Goal: Information Seeking & Learning: Understand process/instructions

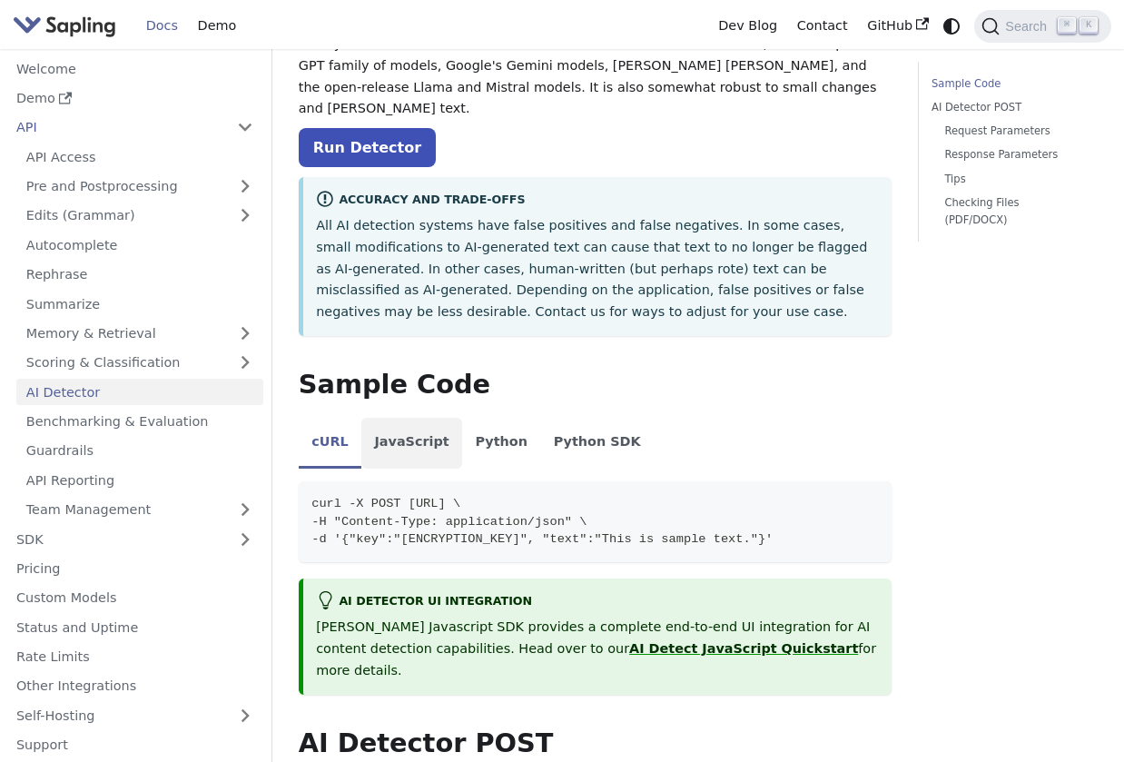
click at [432, 428] on li "JavaScript" at bounding box center [411, 443] width 101 height 51
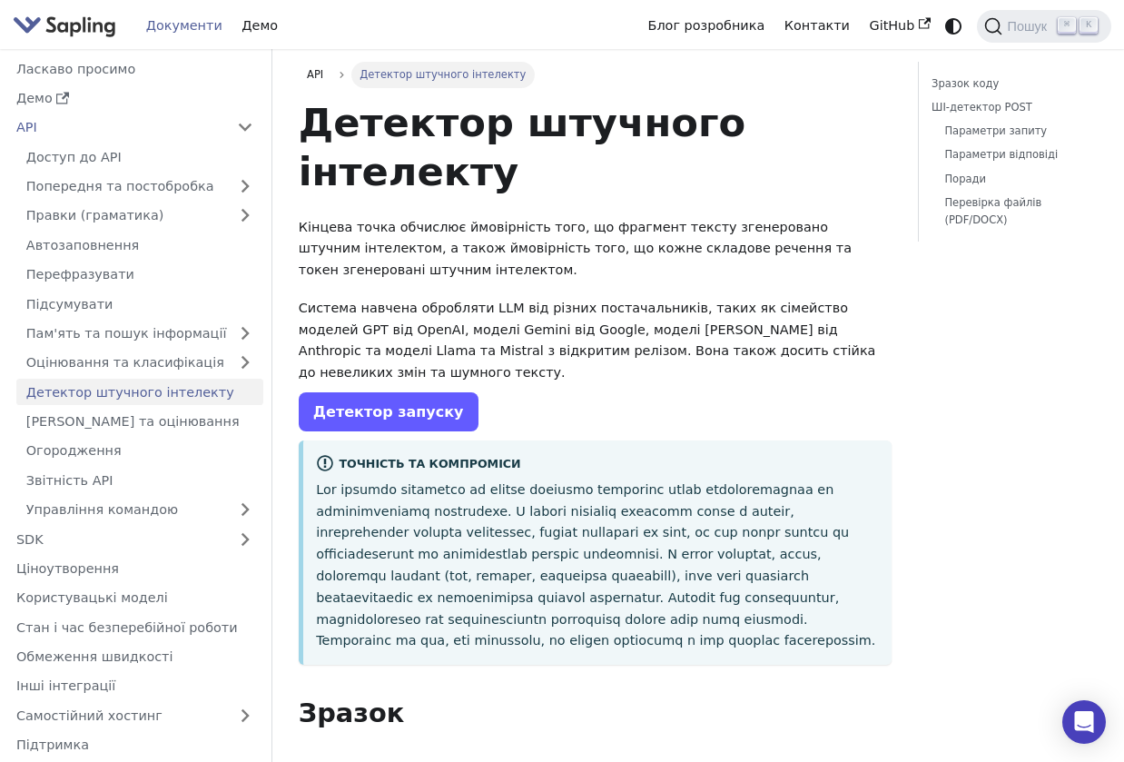
click at [438, 392] on link "Детектор запуску" at bounding box center [389, 411] width 180 height 39
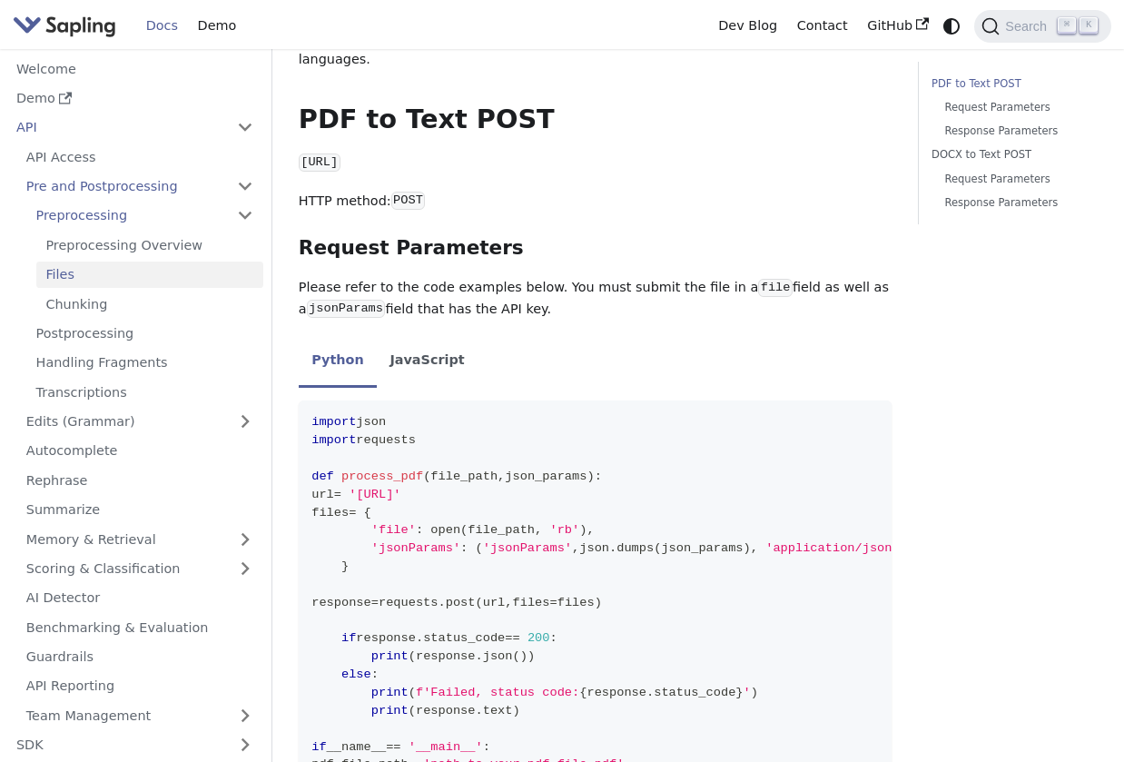
scroll to position [263, 0]
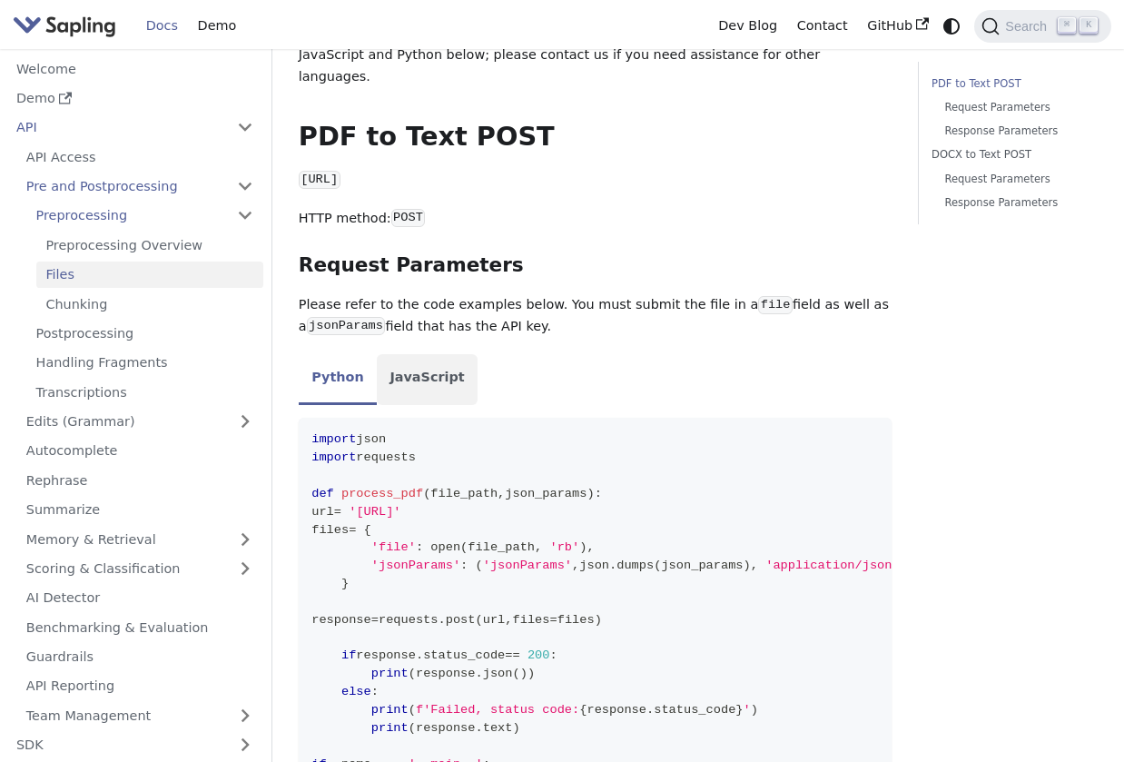
click at [434, 361] on li "JavaScript" at bounding box center [427, 379] width 101 height 51
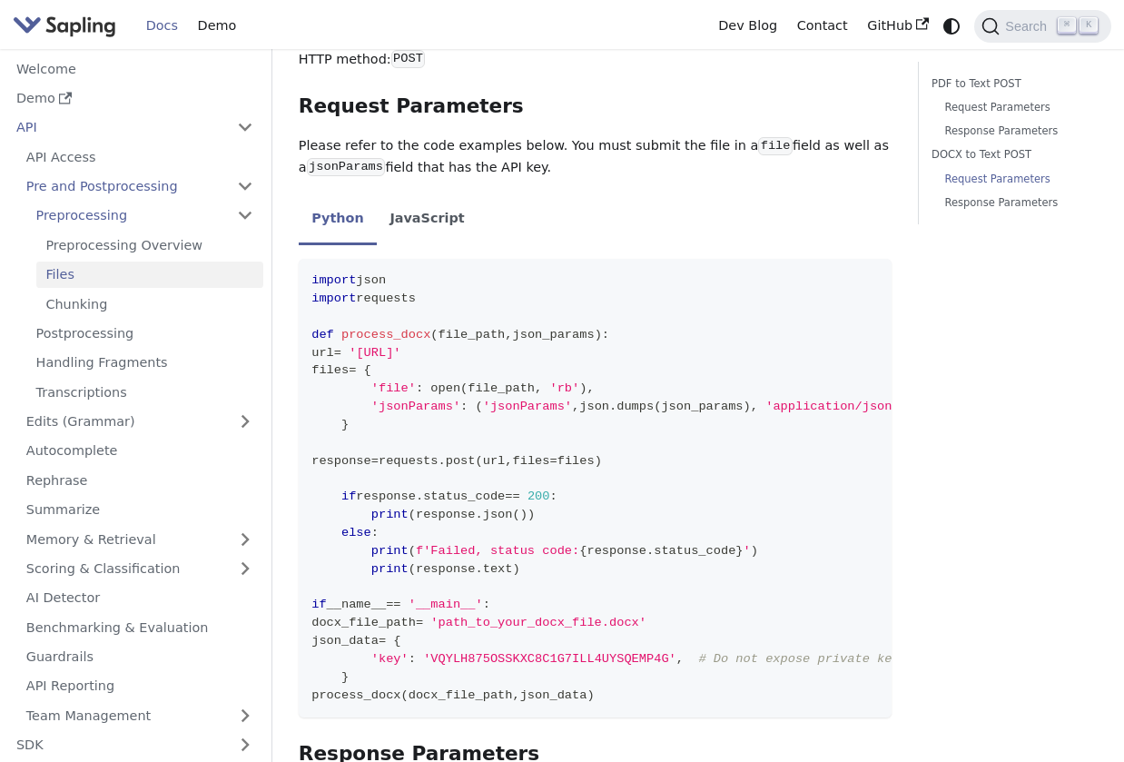
scroll to position [1293, 0]
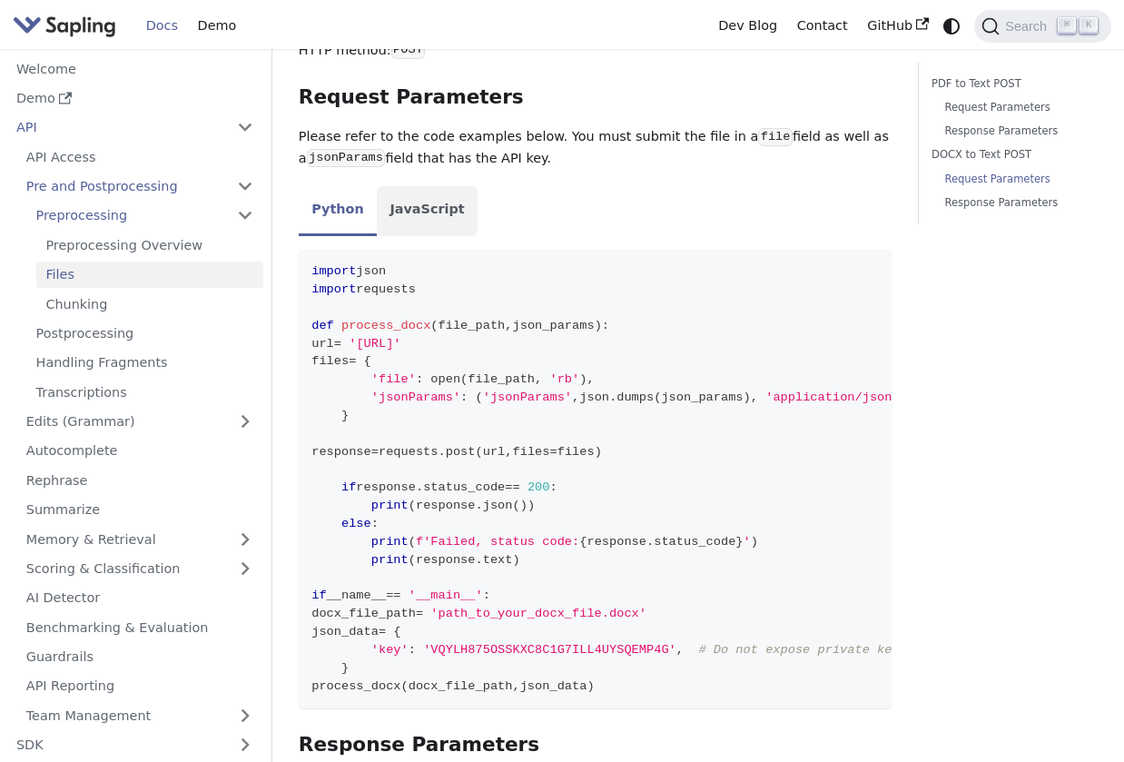
click at [445, 203] on li "JavaScript" at bounding box center [427, 211] width 101 height 51
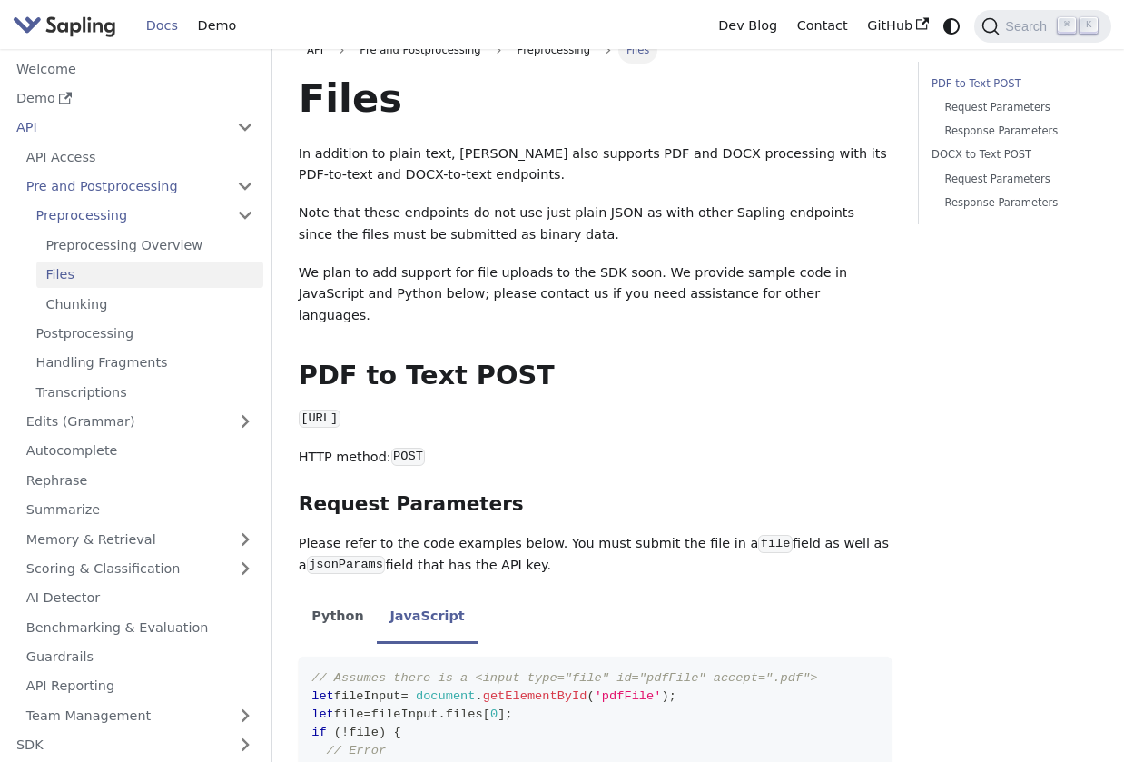
scroll to position [0, 0]
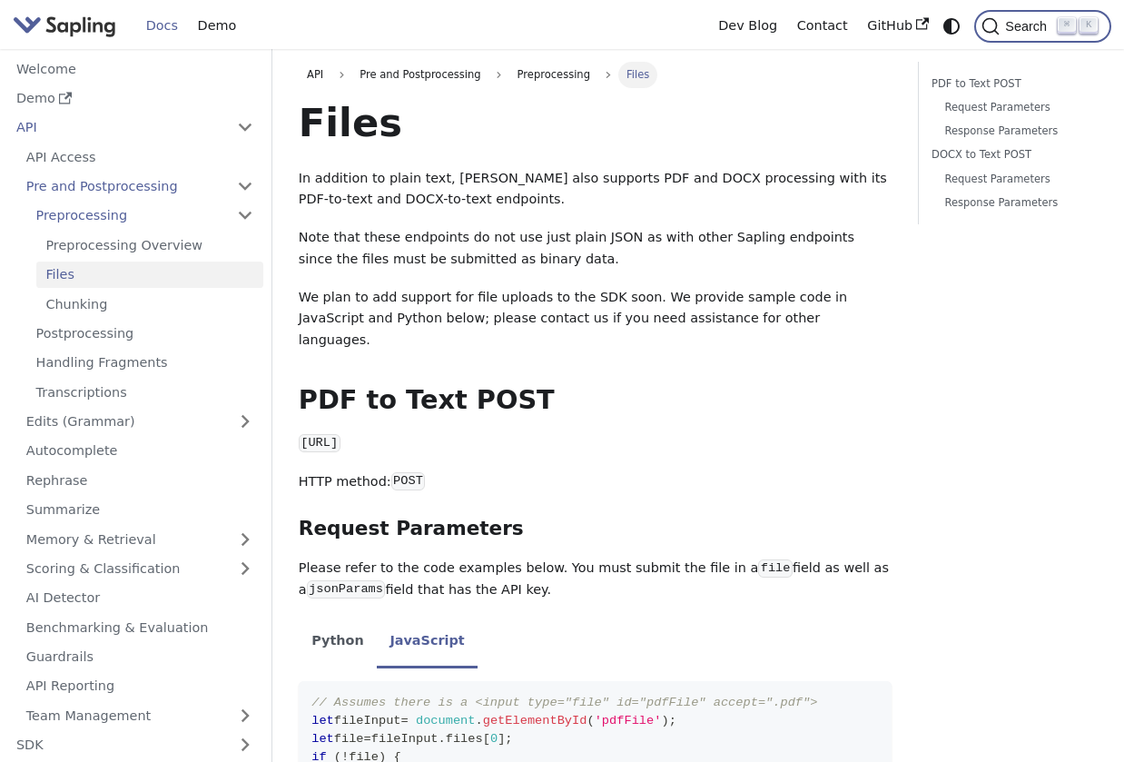
click at [1016, 30] on span "Search" at bounding box center [1029, 26] width 58 height 15
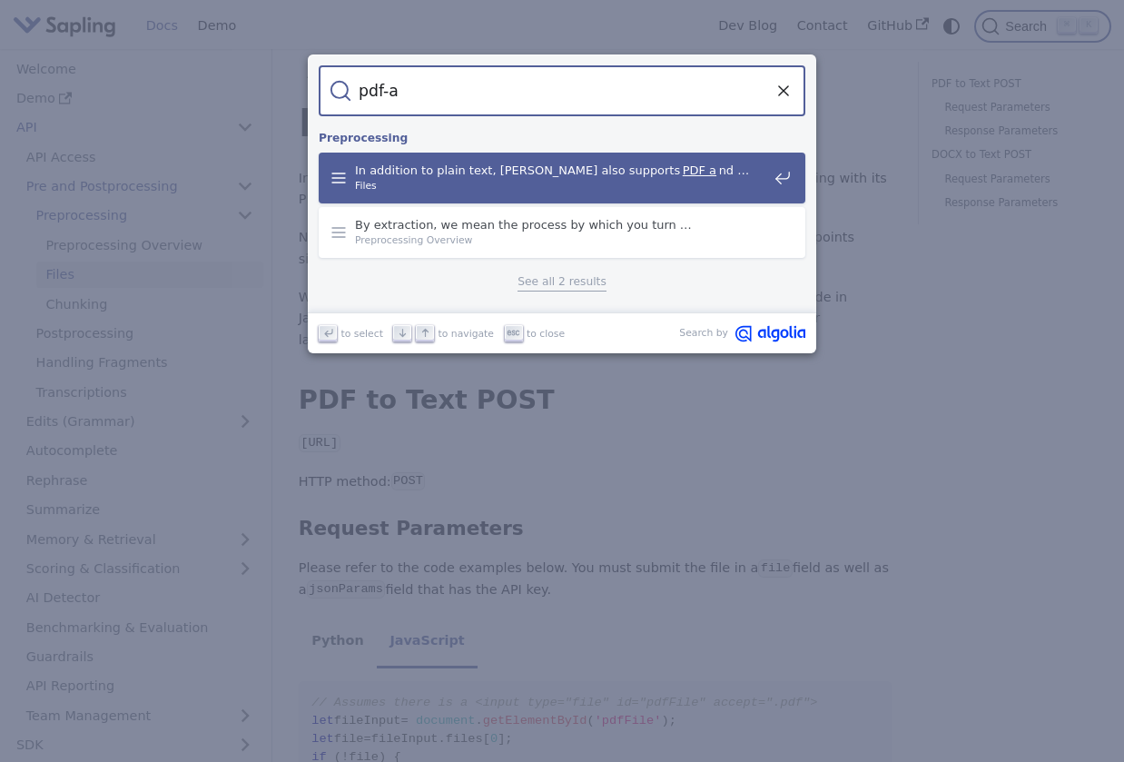
type input "pdf-ai"
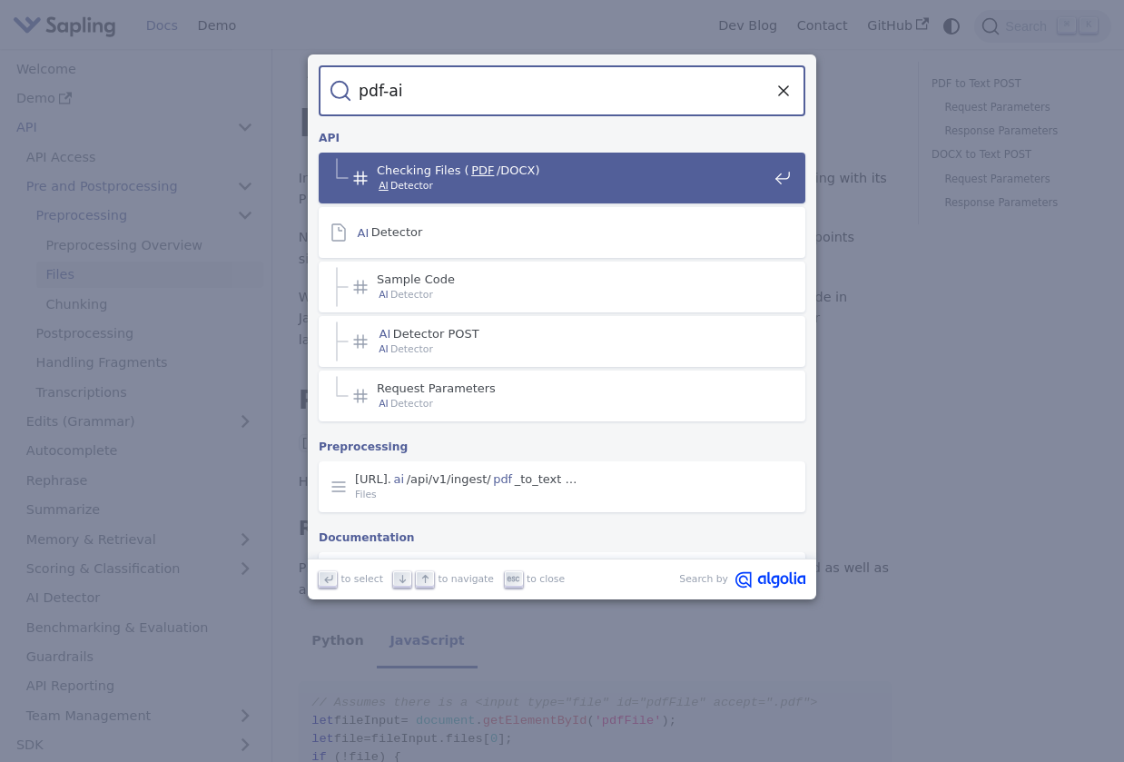
click at [608, 168] on span "Checking Files ( PDF /DOCX)​" at bounding box center [572, 170] width 391 height 15
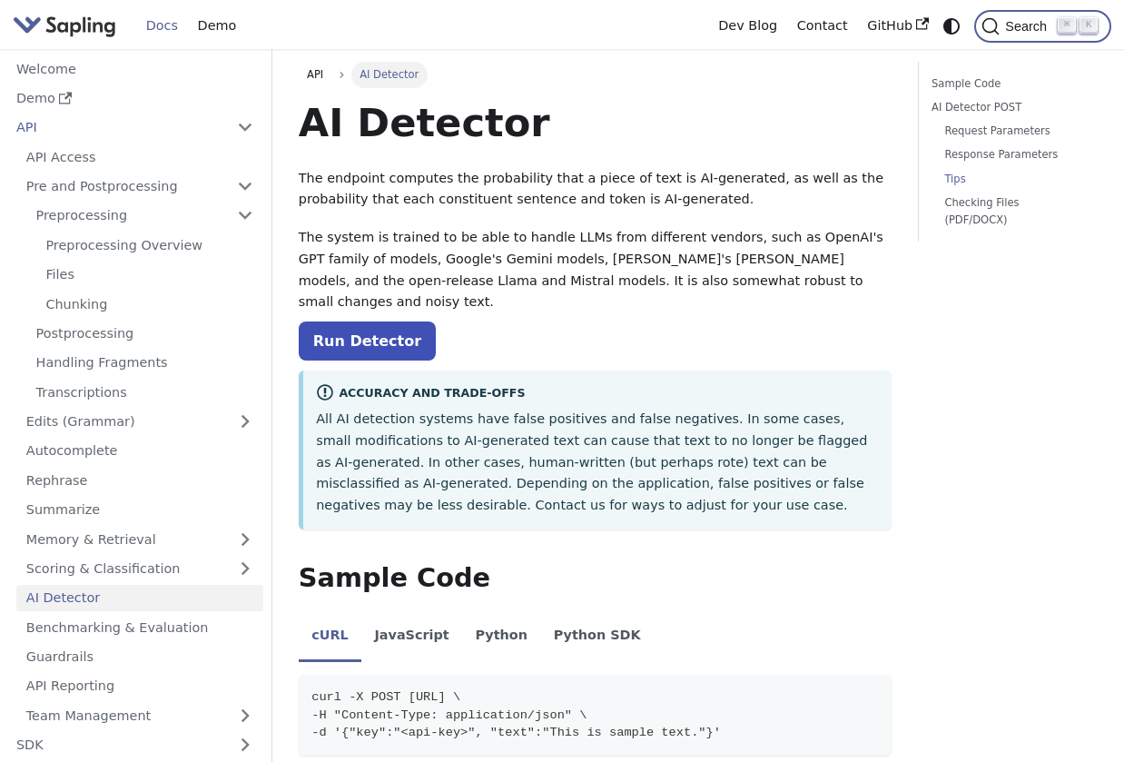
scroll to position [2517, 0]
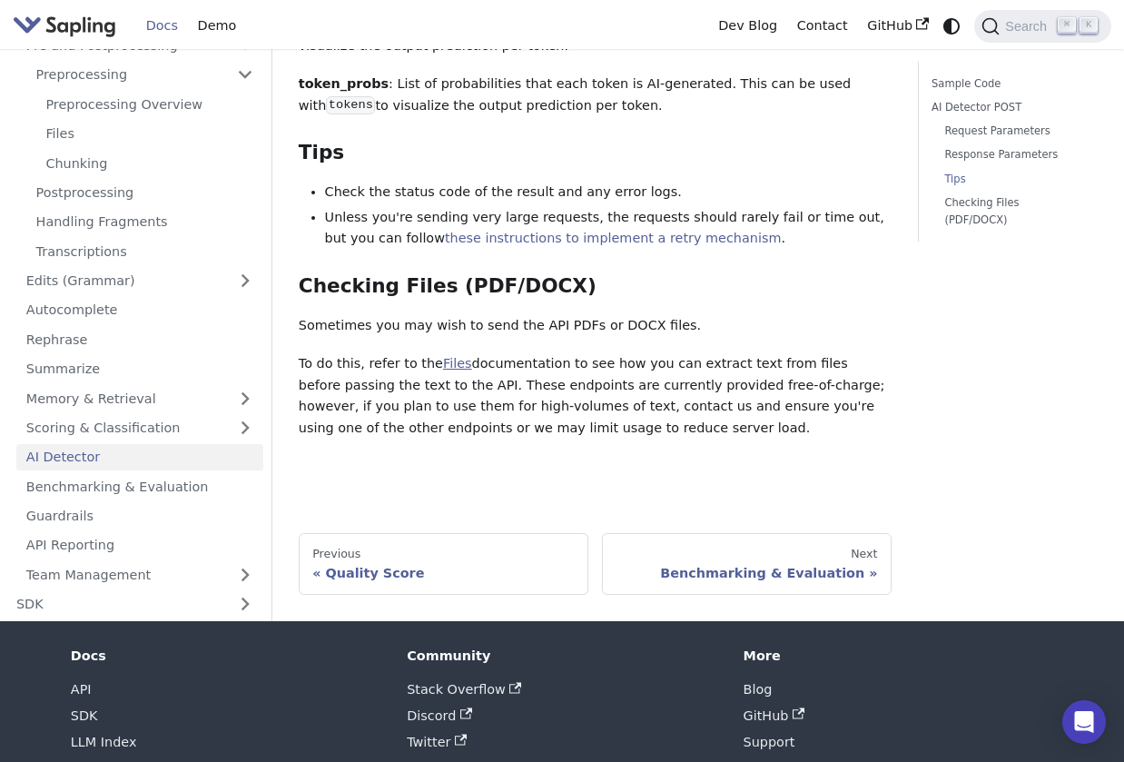
click at [453, 356] on link "Files" at bounding box center [457, 363] width 29 height 15
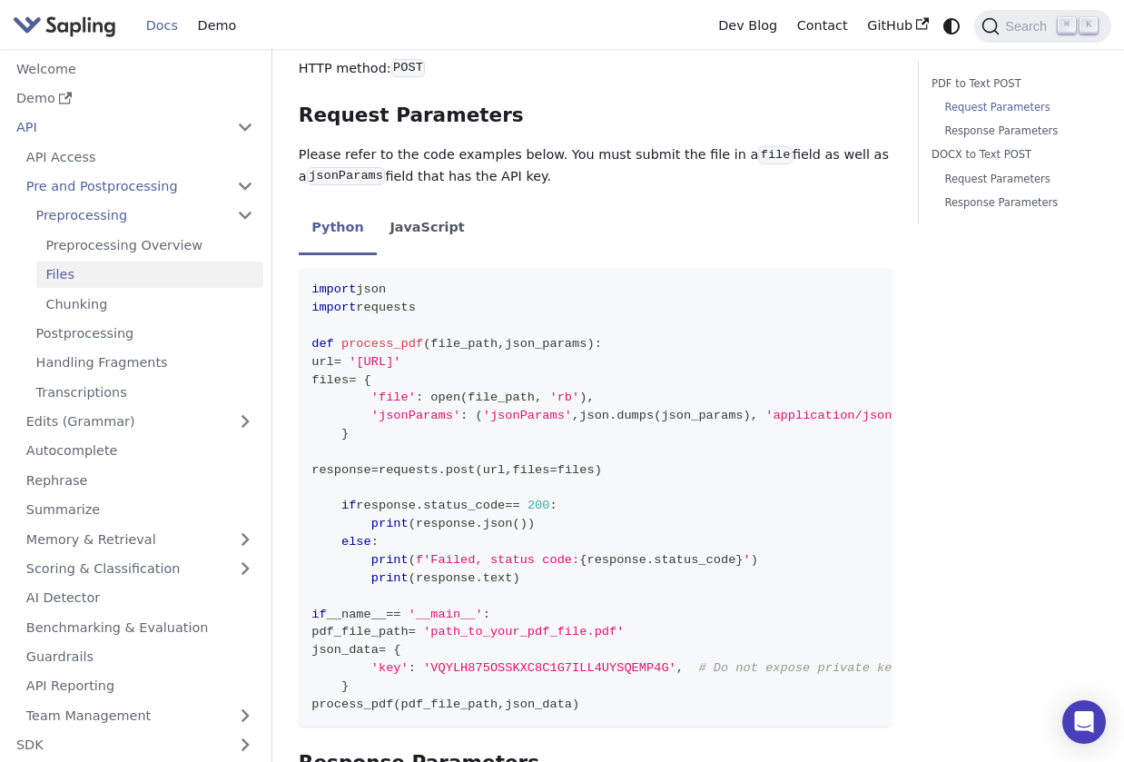
scroll to position [444, 0]
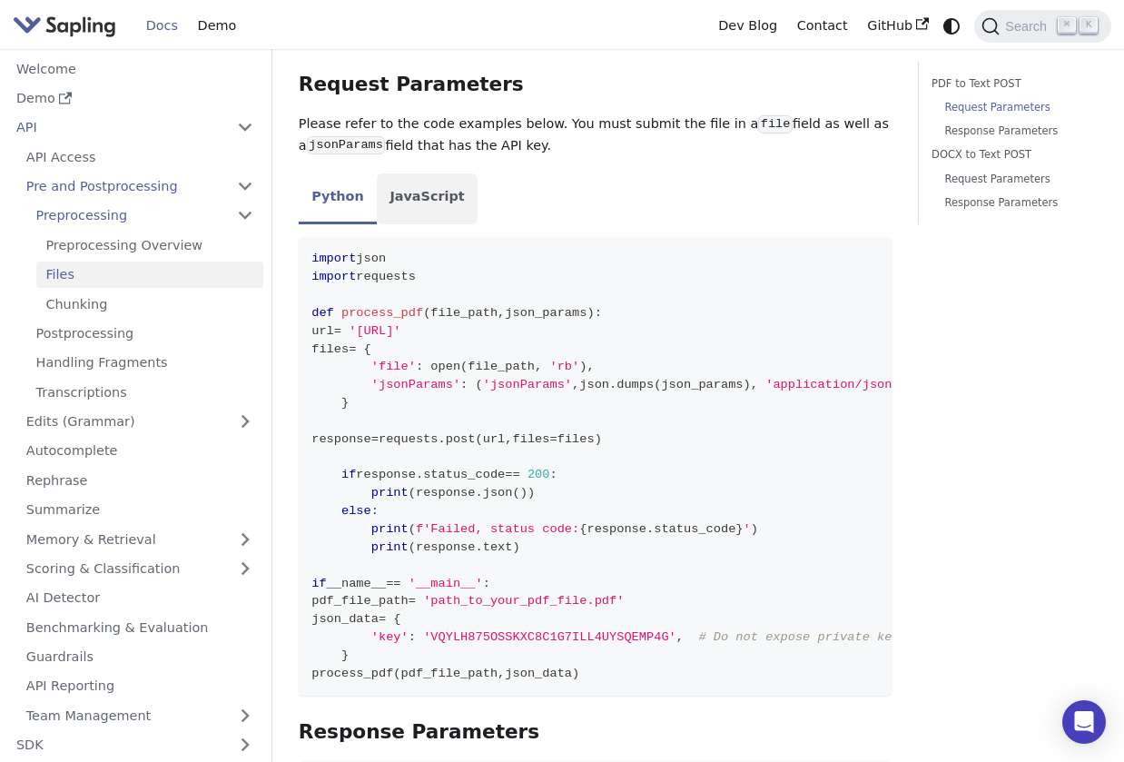
click at [426, 176] on li "JavaScript" at bounding box center [427, 198] width 101 height 51
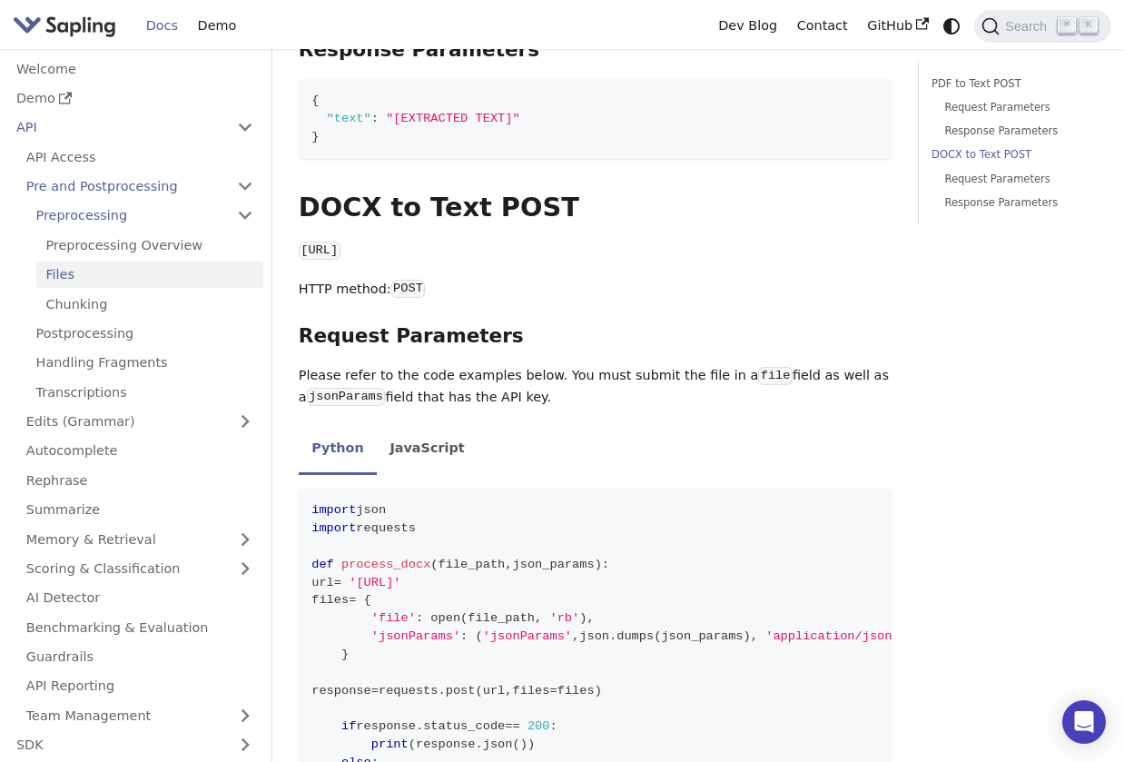
scroll to position [1058, 0]
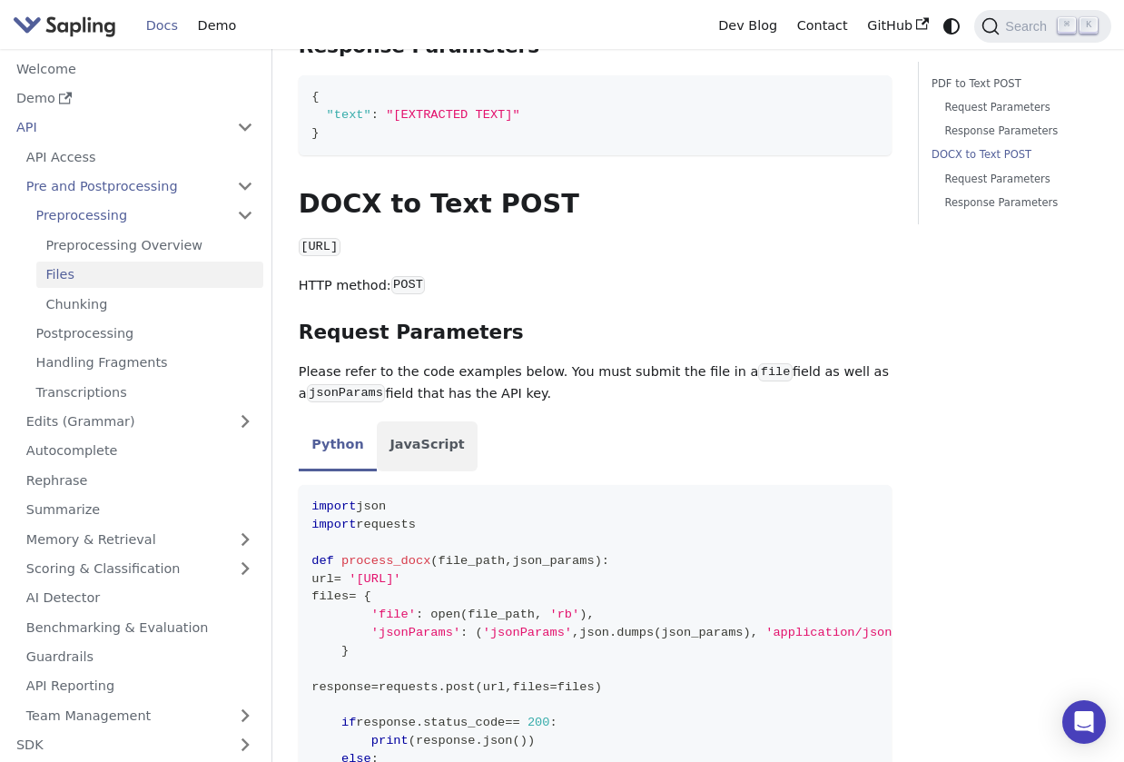
click at [430, 421] on li "JavaScript" at bounding box center [427, 446] width 101 height 51
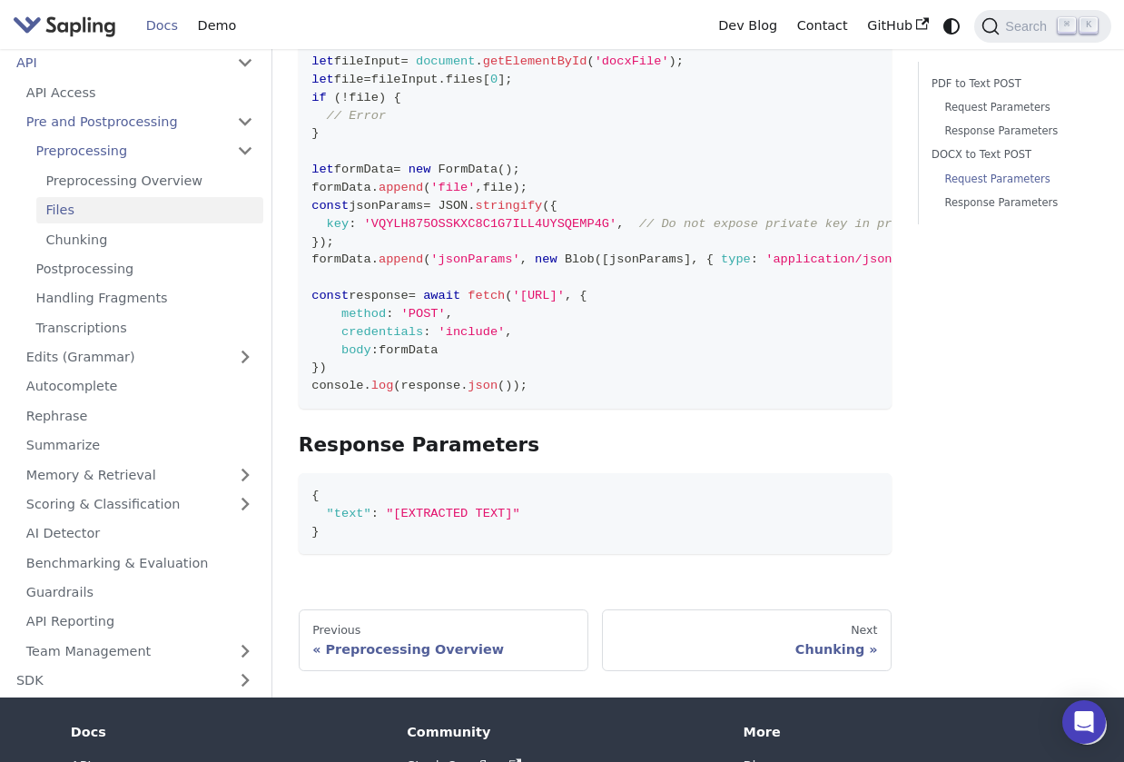
scroll to position [1473, 0]
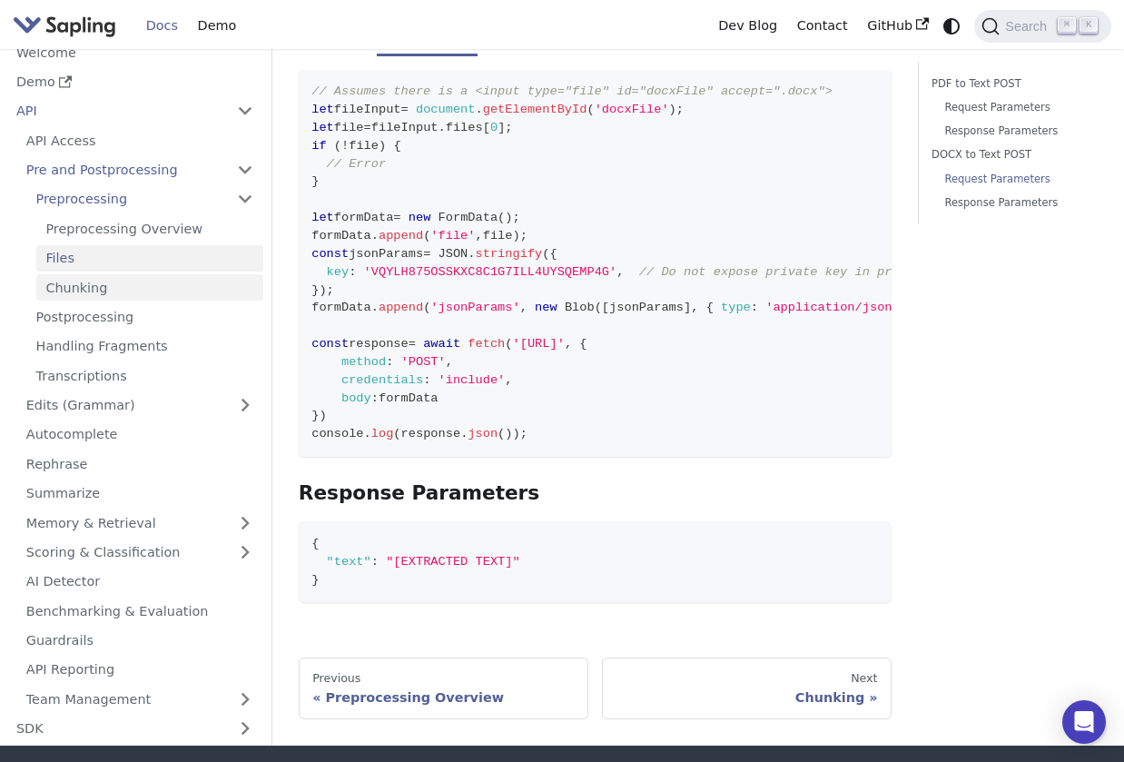
click at [182, 279] on link "Chunking" at bounding box center [149, 287] width 227 height 26
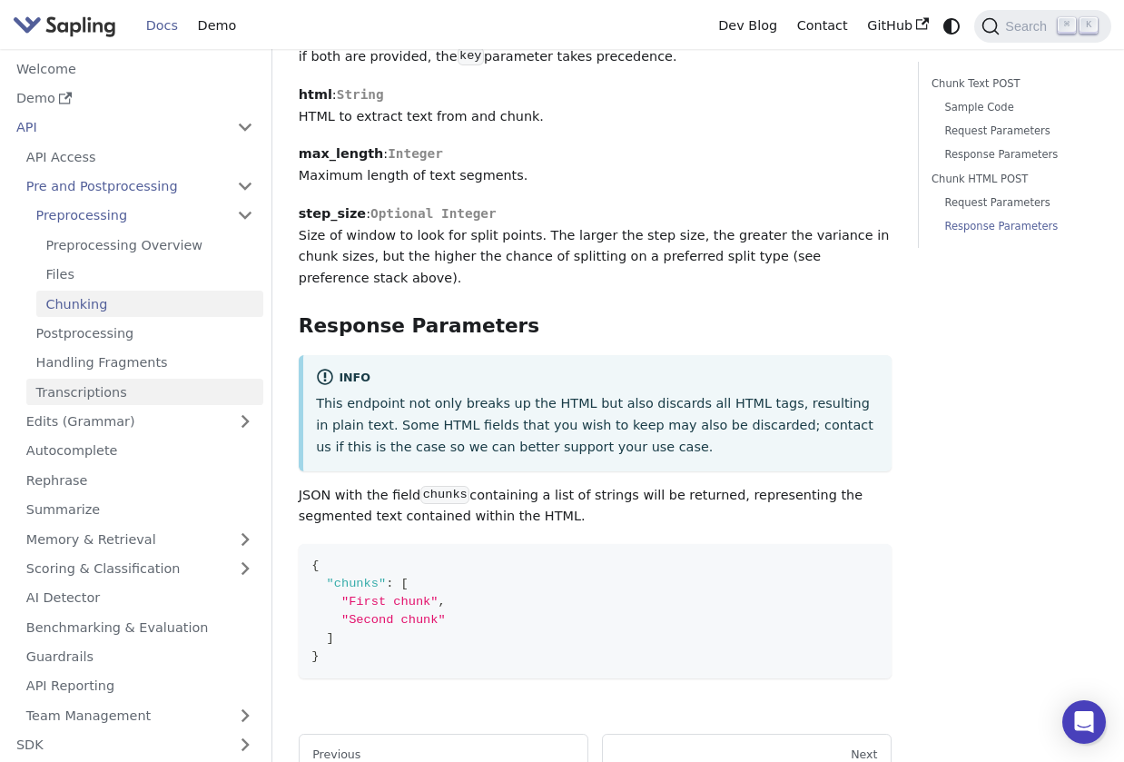
scroll to position [2930, 0]
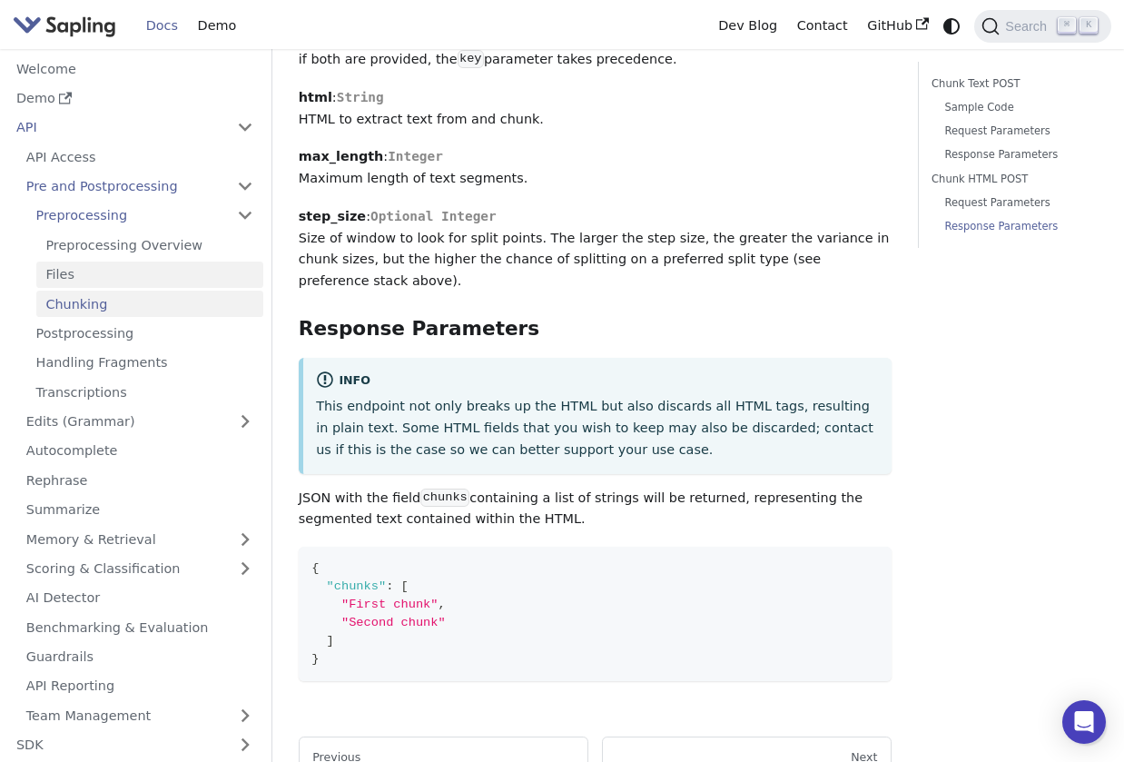
click at [84, 262] on link "Files" at bounding box center [149, 275] width 227 height 26
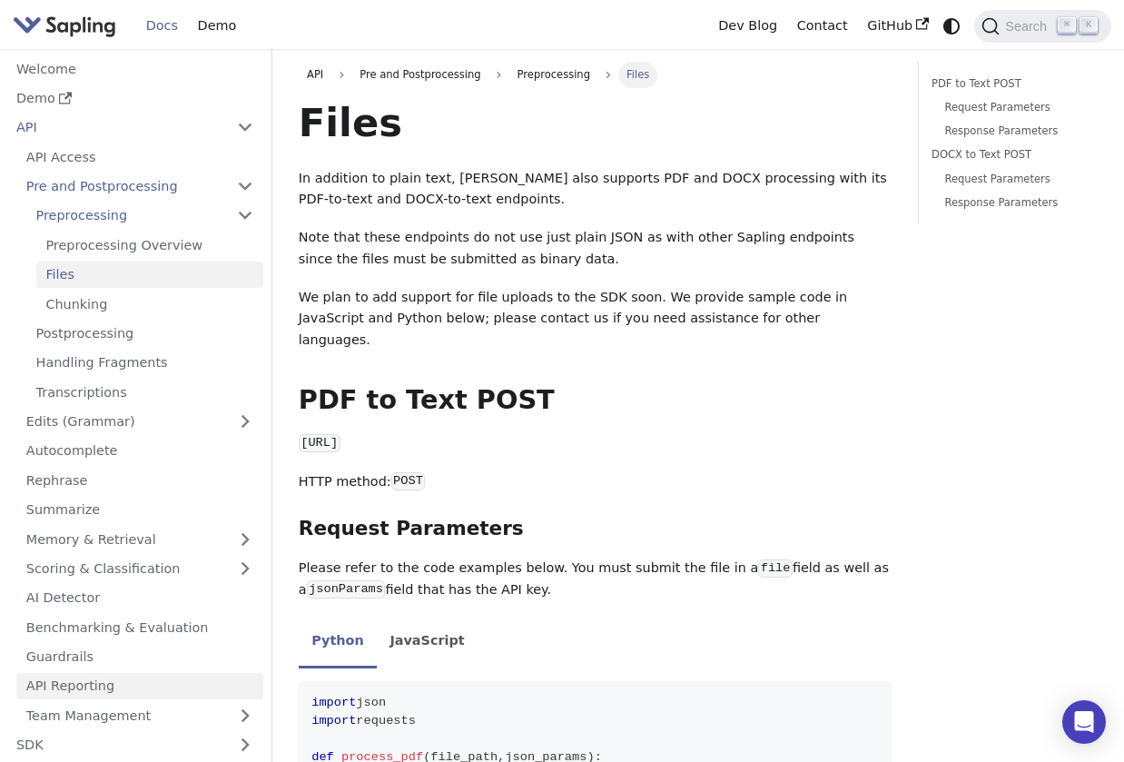
click at [117, 679] on link "API Reporting" at bounding box center [139, 686] width 247 height 26
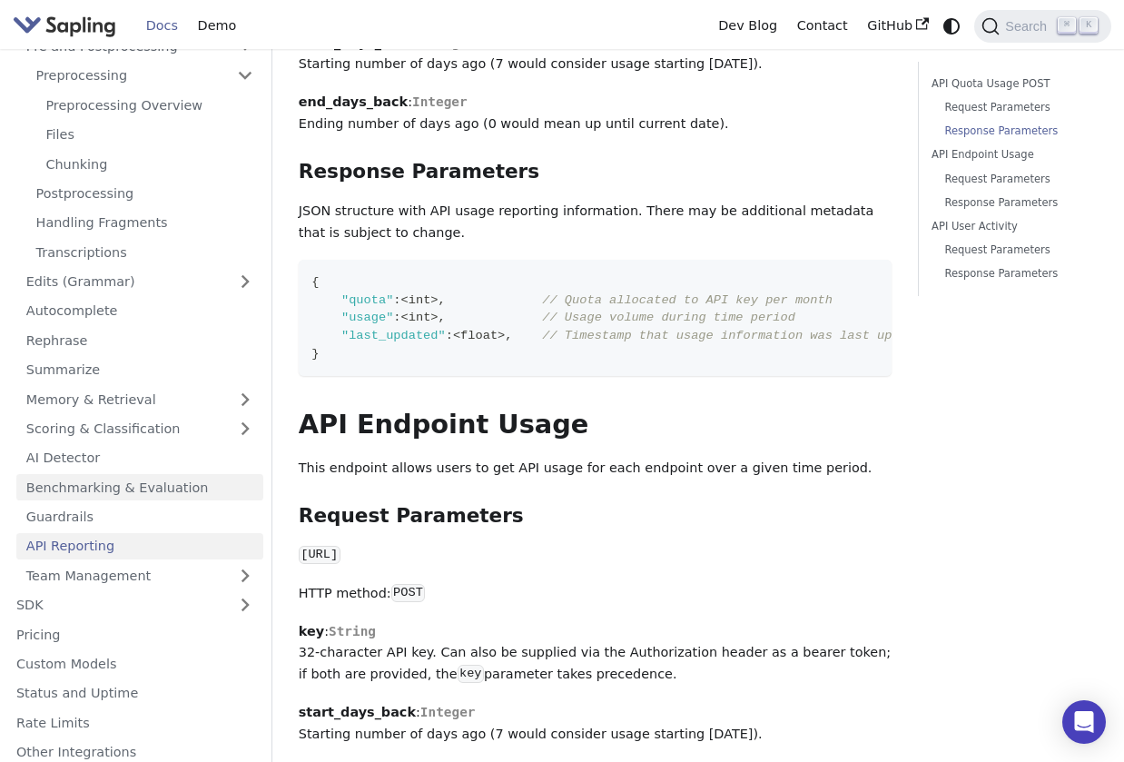
scroll to position [143, 0]
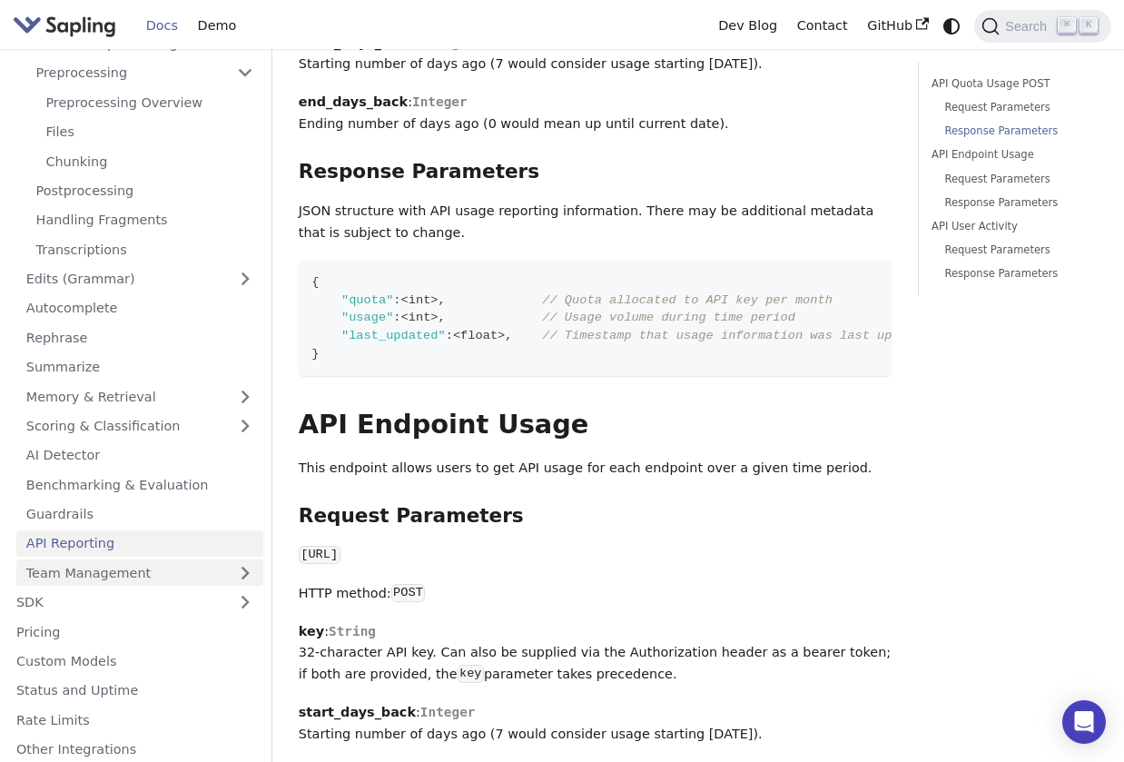
click at [242, 570] on link "Team Management" at bounding box center [139, 572] width 247 height 26
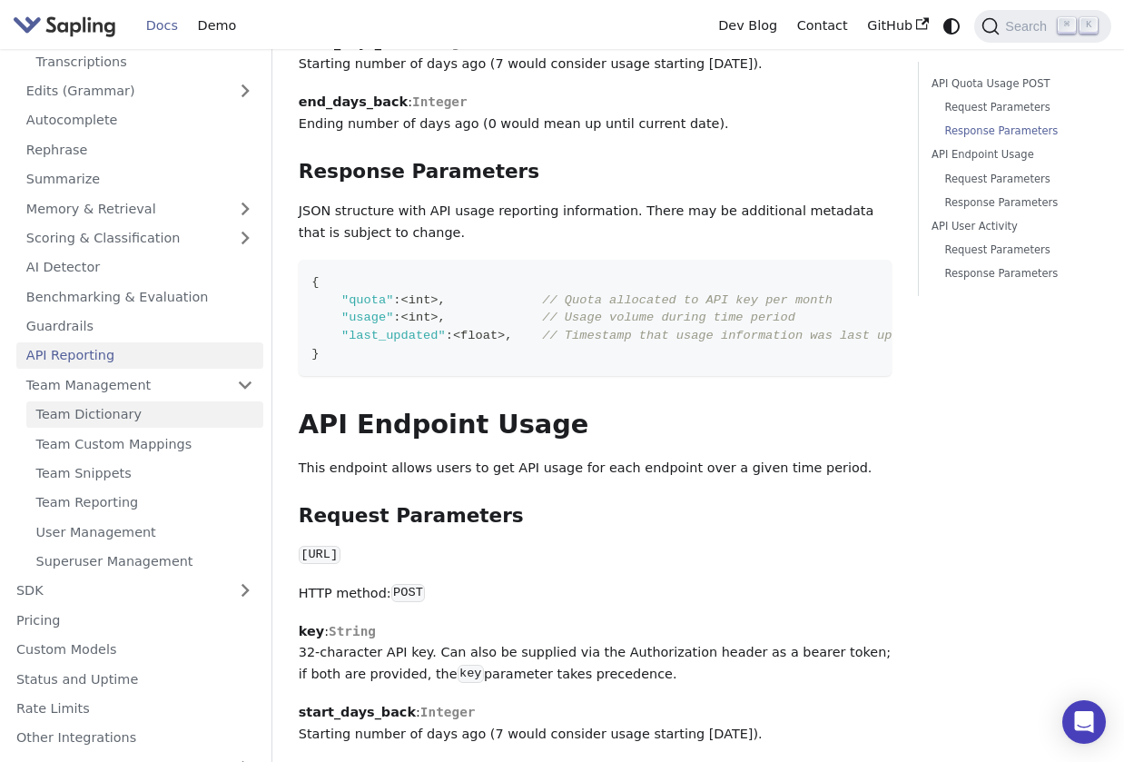
scroll to position [385, 0]
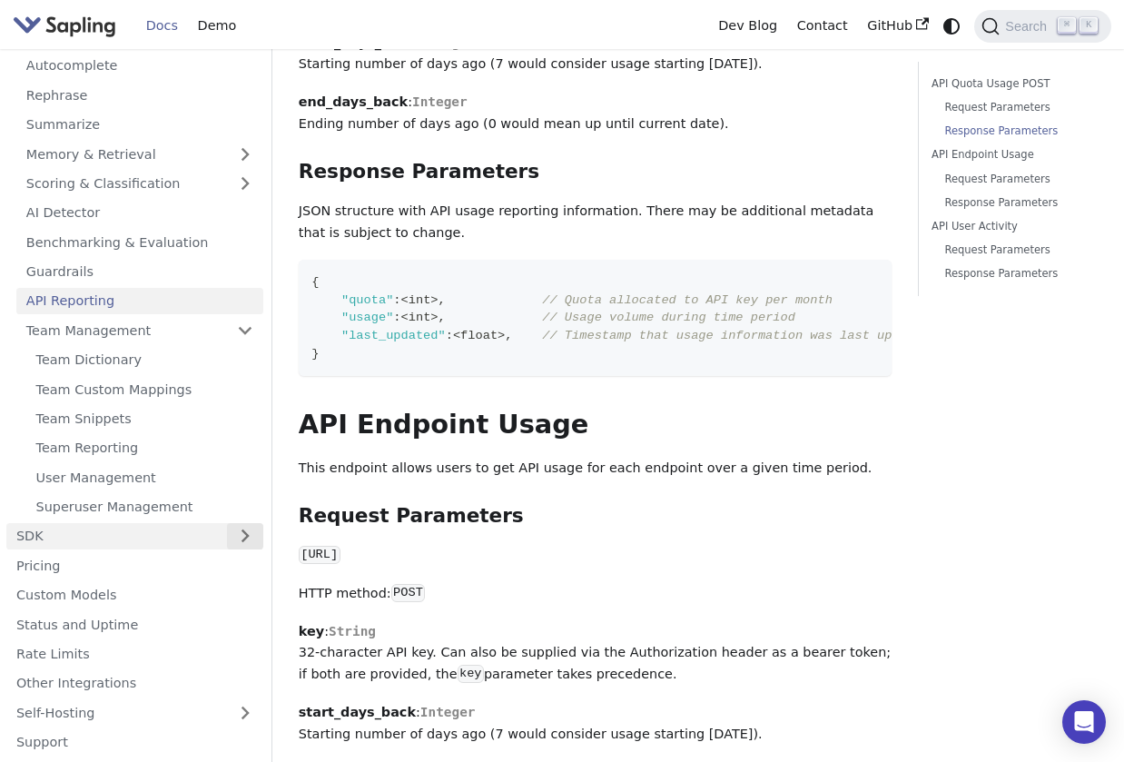
click at [239, 536] on button "Expand sidebar category 'SDK'" at bounding box center [245, 536] width 36 height 26
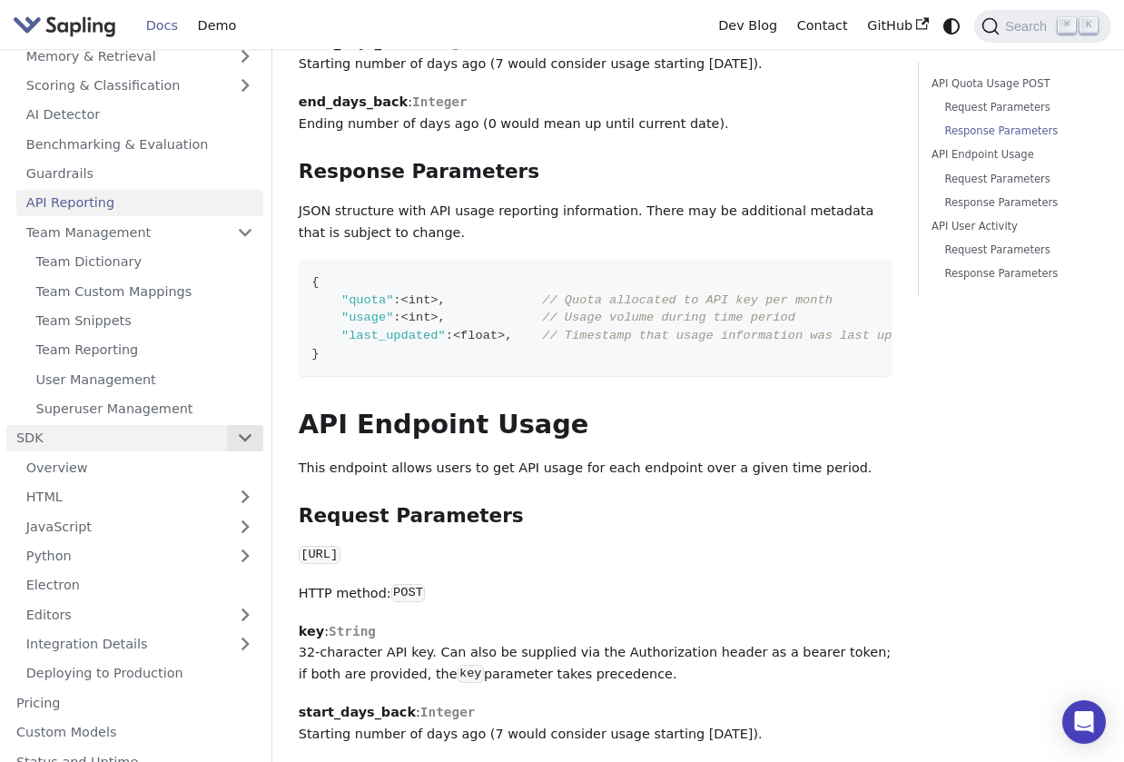
scroll to position [498, 0]
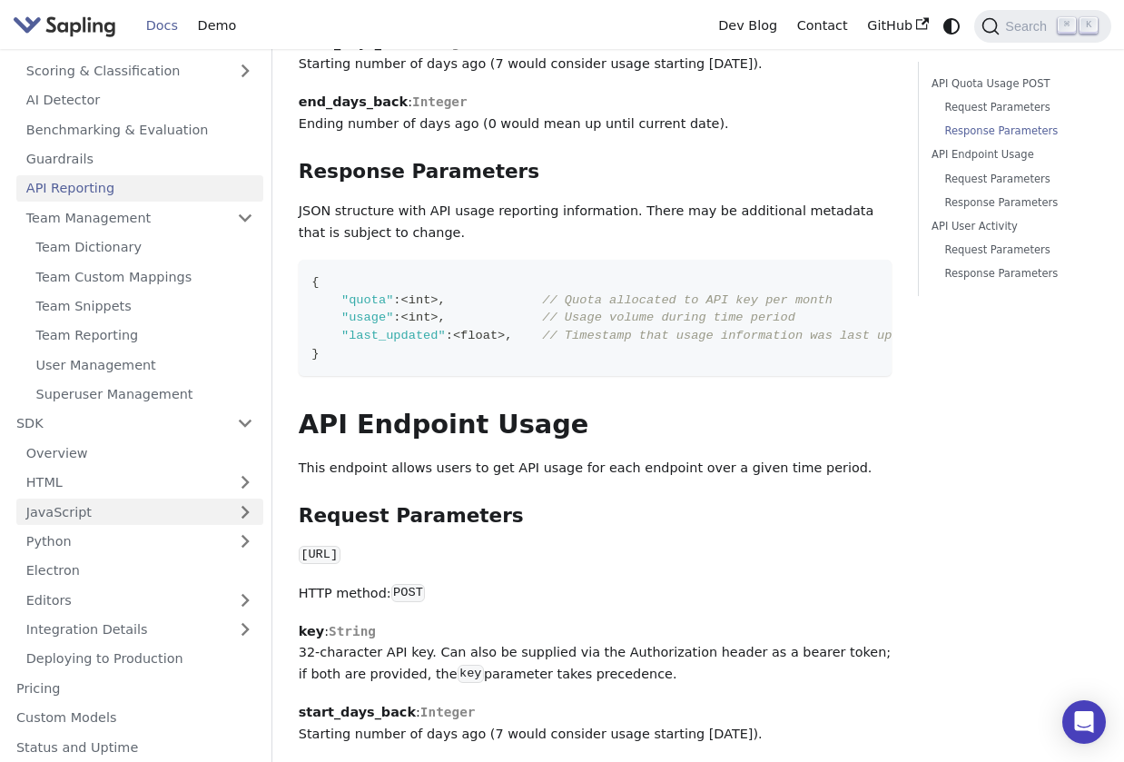
click at [243, 507] on link "JavaScript" at bounding box center [139, 512] width 247 height 26
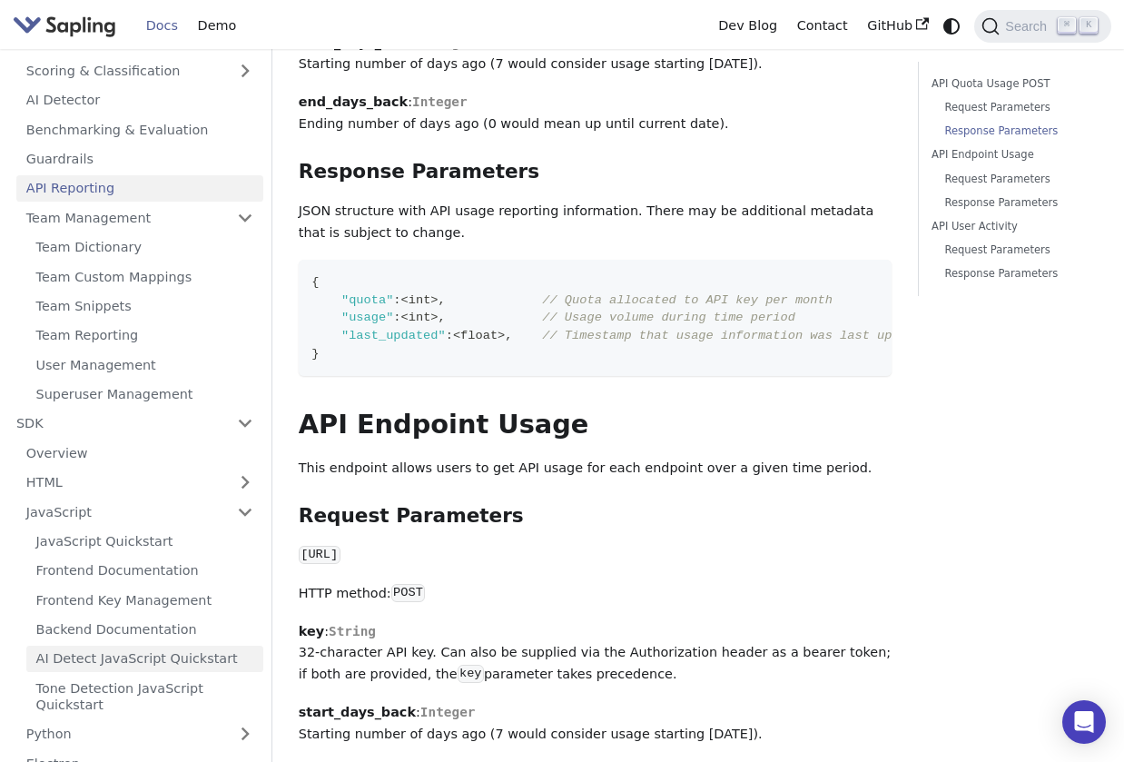
click at [194, 652] on link "AI Detect JavaScript Quickstart" at bounding box center [144, 659] width 237 height 26
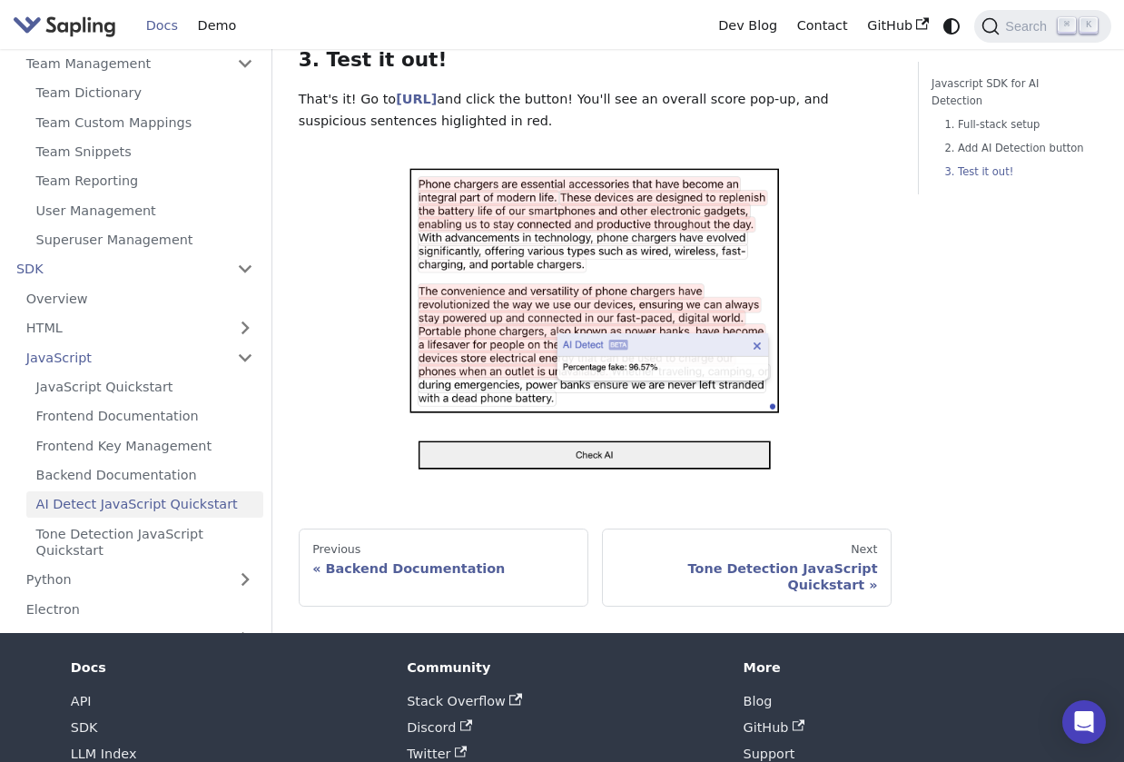
scroll to position [530, 0]
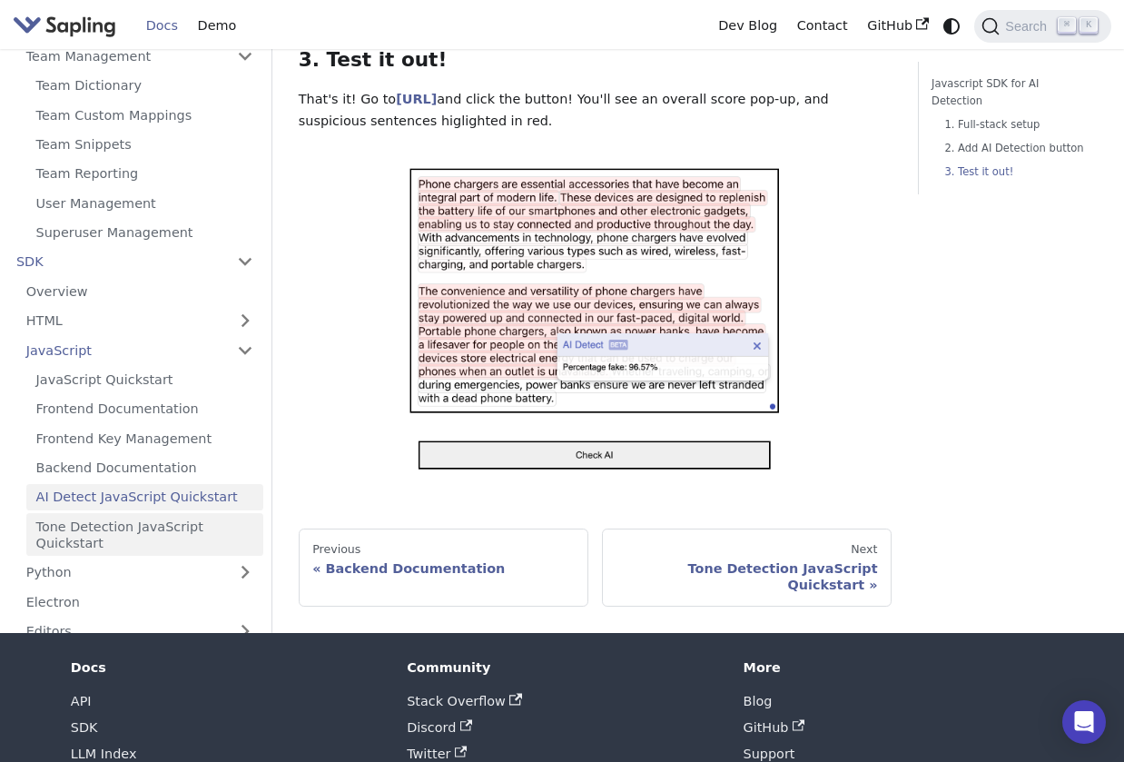
click at [197, 513] on link "Tone Detection JavaScript Quickstart" at bounding box center [144, 534] width 237 height 43
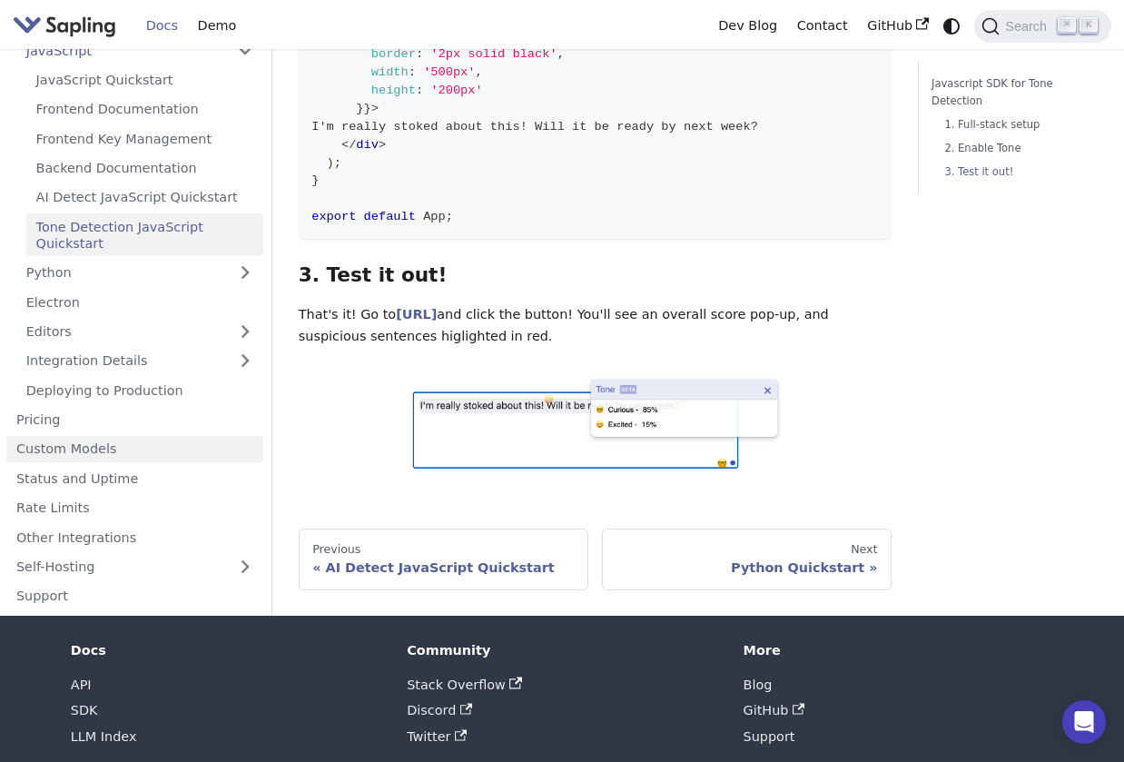
scroll to position [1202, 0]
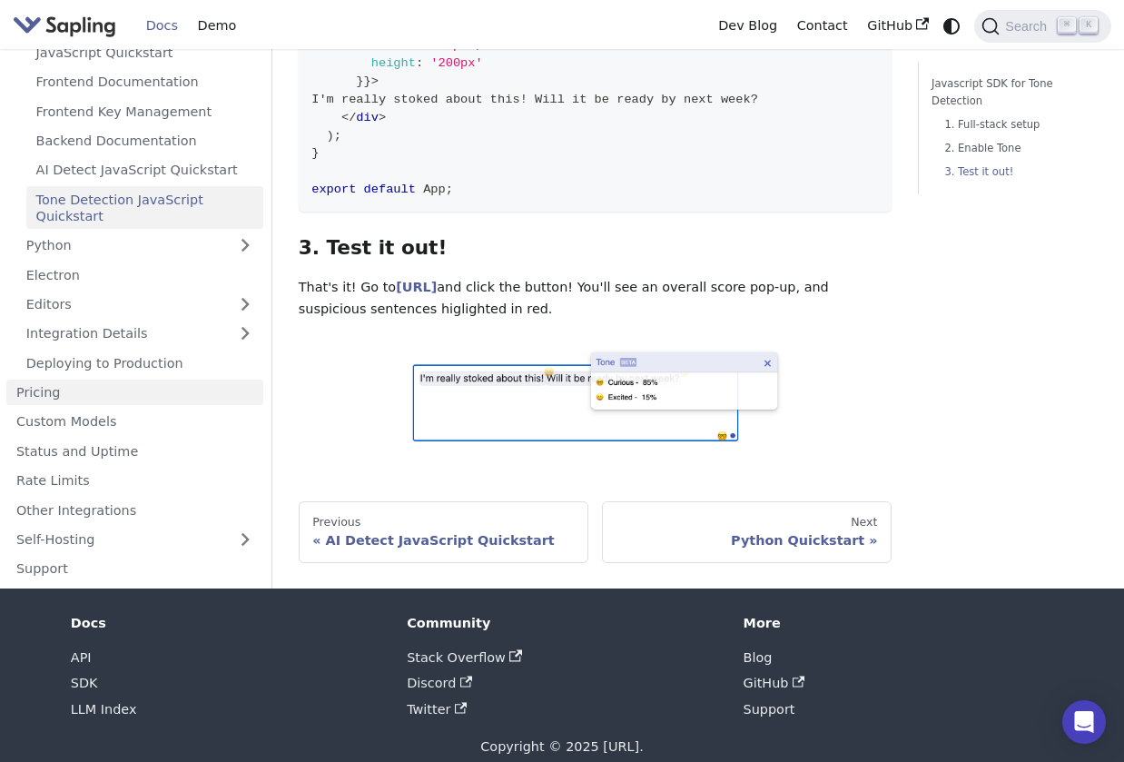
click at [173, 380] on link "Pricing" at bounding box center [134, 393] width 257 height 26
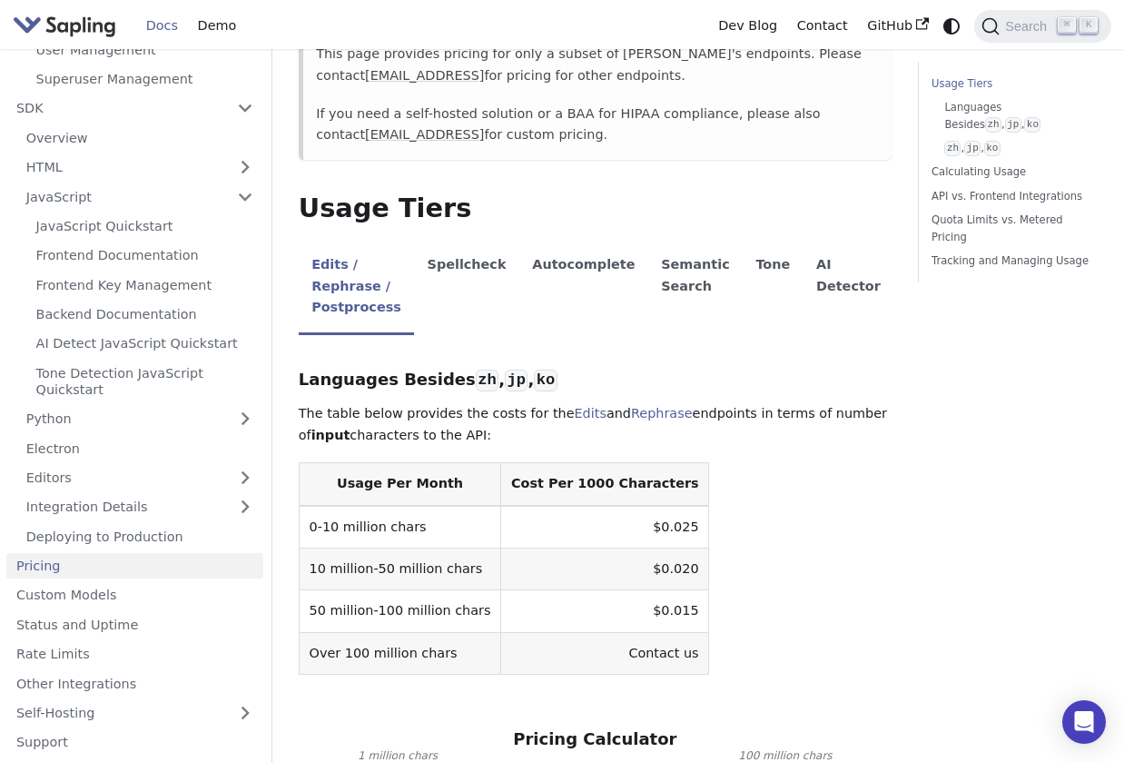
scroll to position [276, 0]
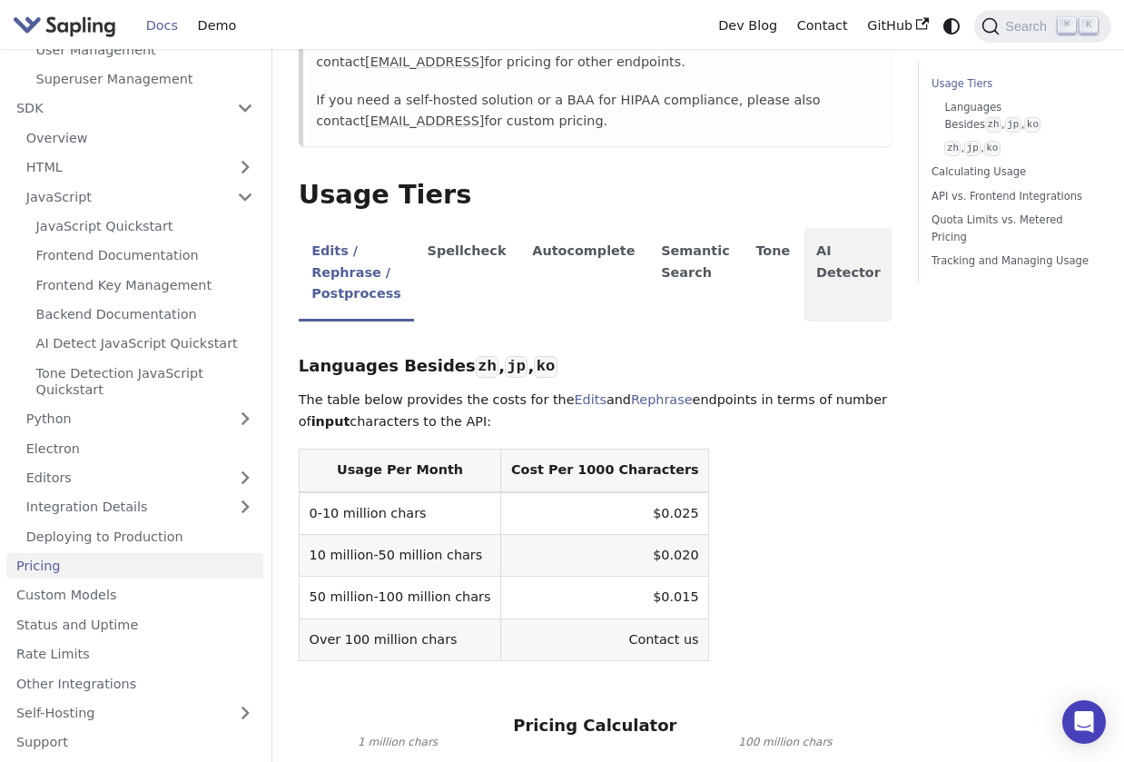
click at [811, 278] on li "AI Detector" at bounding box center [849, 275] width 91 height 94
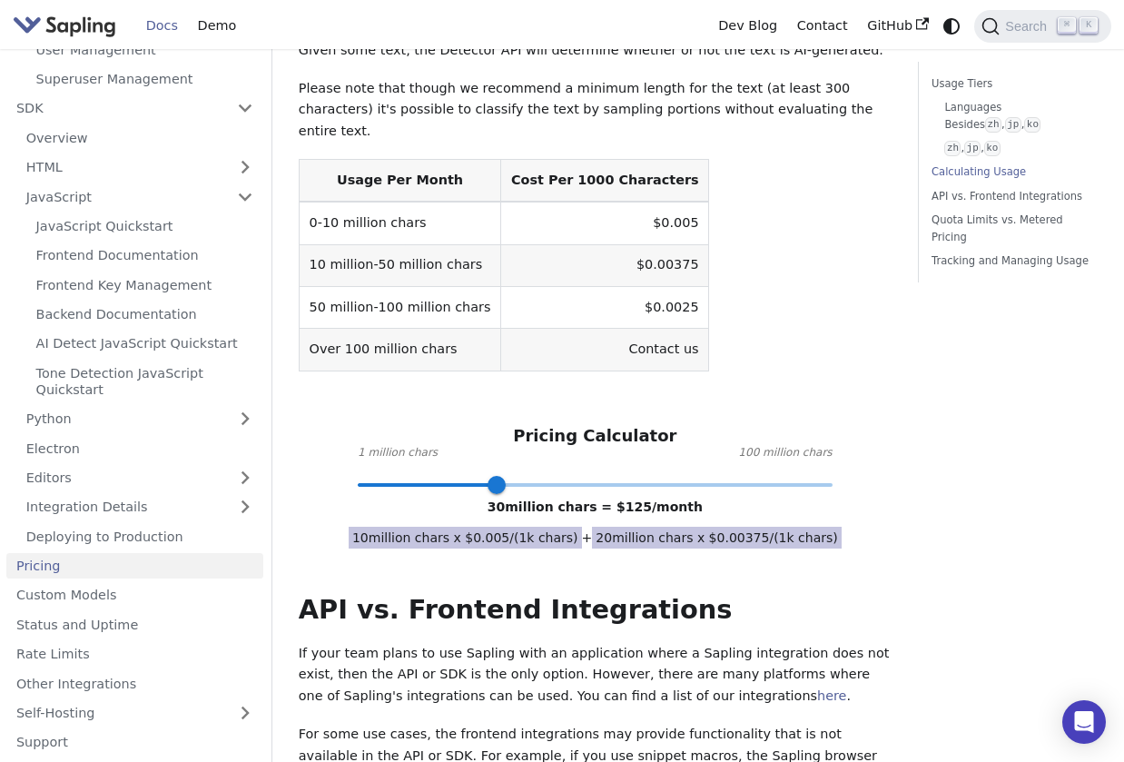
scroll to position [610, 0]
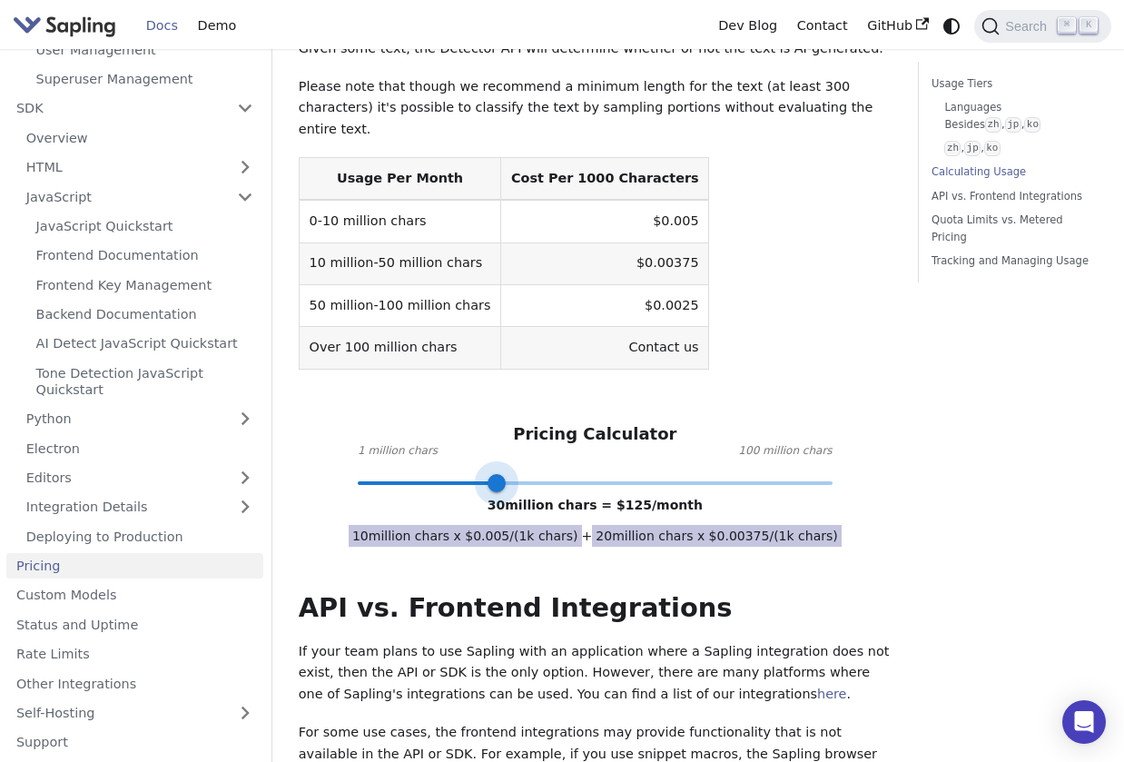
type input "1"
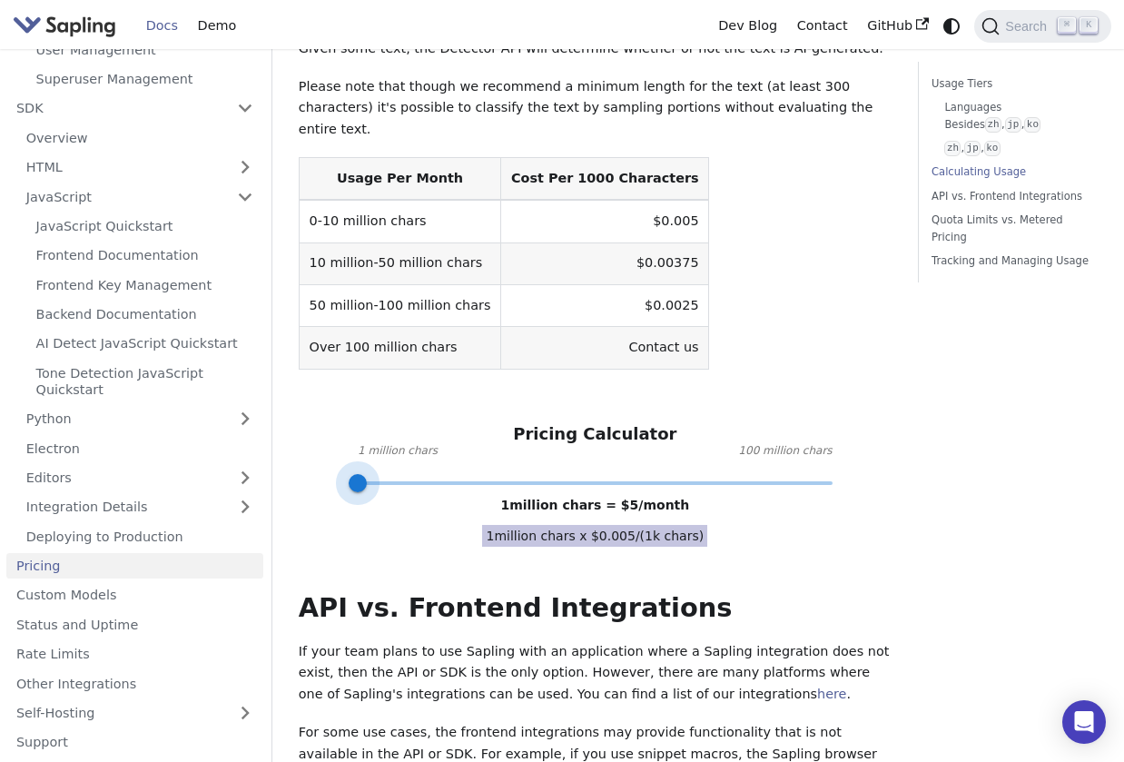
drag, startPoint x: 497, startPoint y: 461, endPoint x: 323, endPoint y: 461, distance: 173.5
click at [323, 461] on div "API Pricing Subscribe to the API here (using the email for your Sapling account…" at bounding box center [595, 603] width 593 height 2231
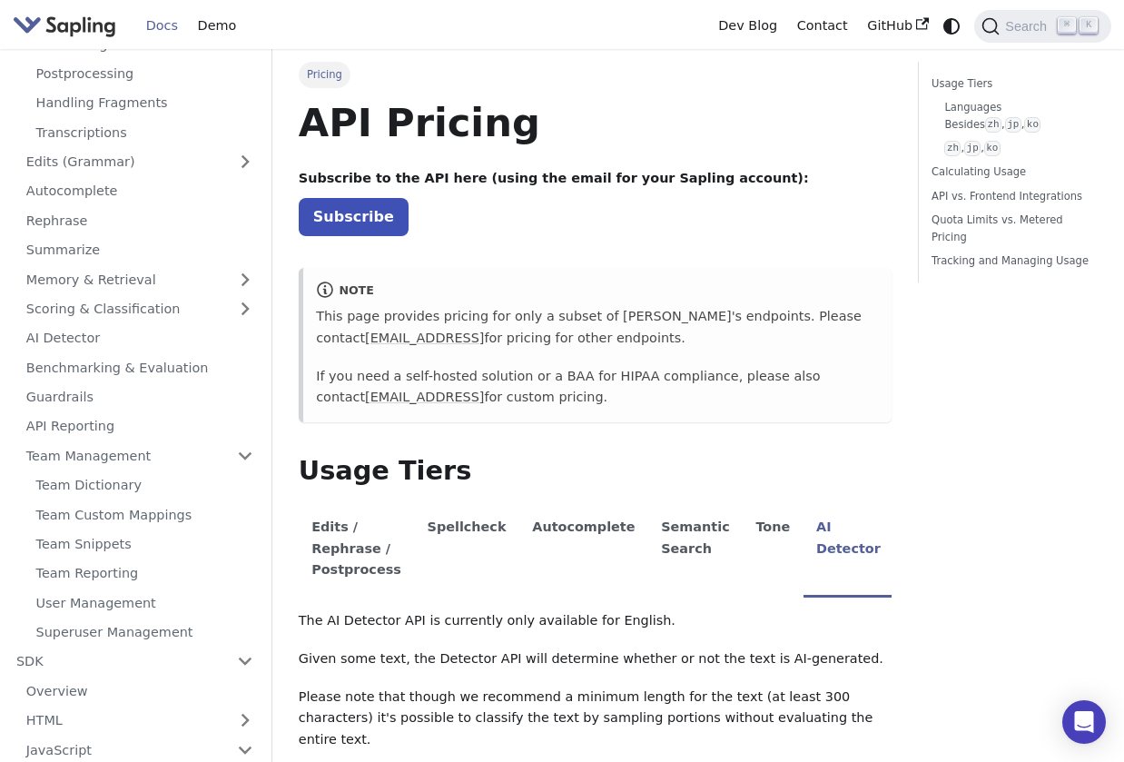
scroll to position [0, 0]
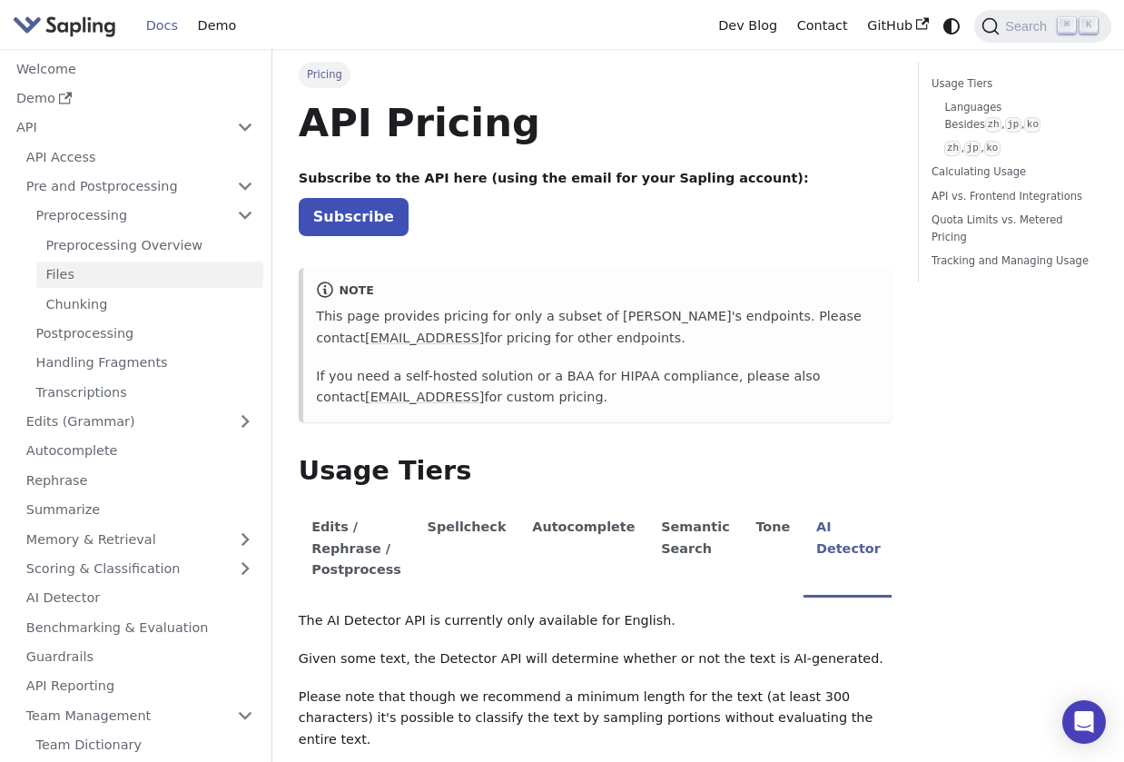
click at [151, 275] on link "Files" at bounding box center [149, 275] width 227 height 26
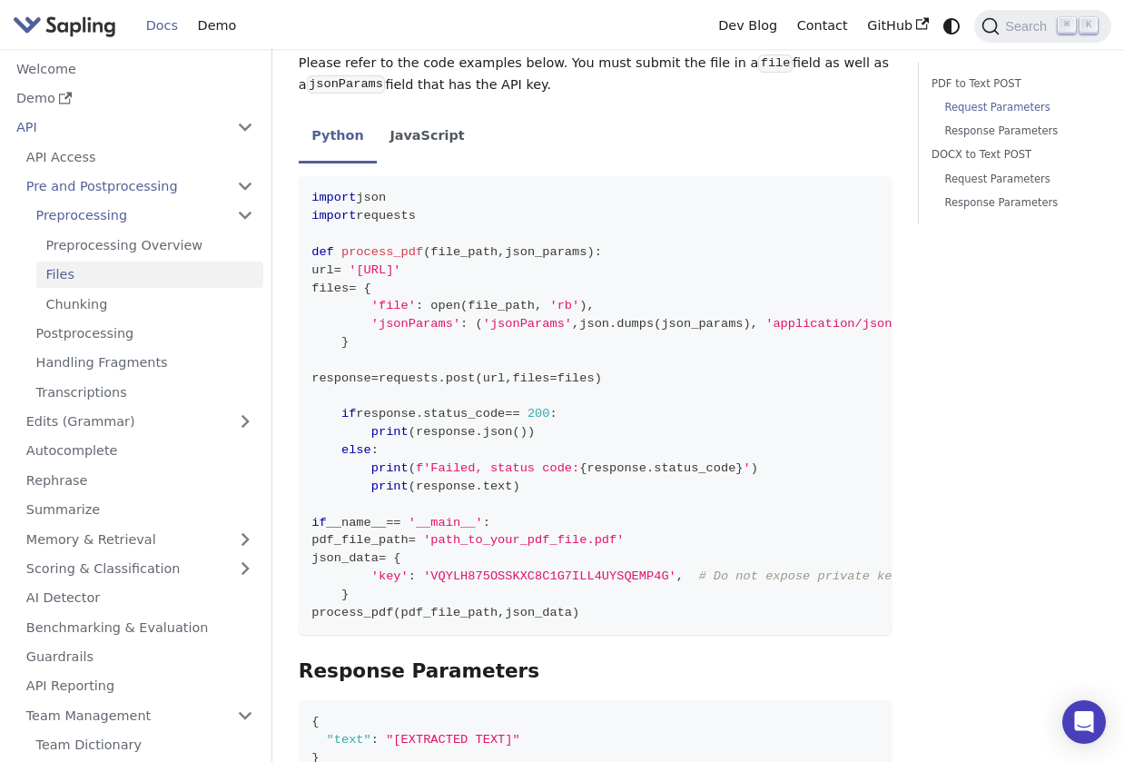
scroll to position [507, 0]
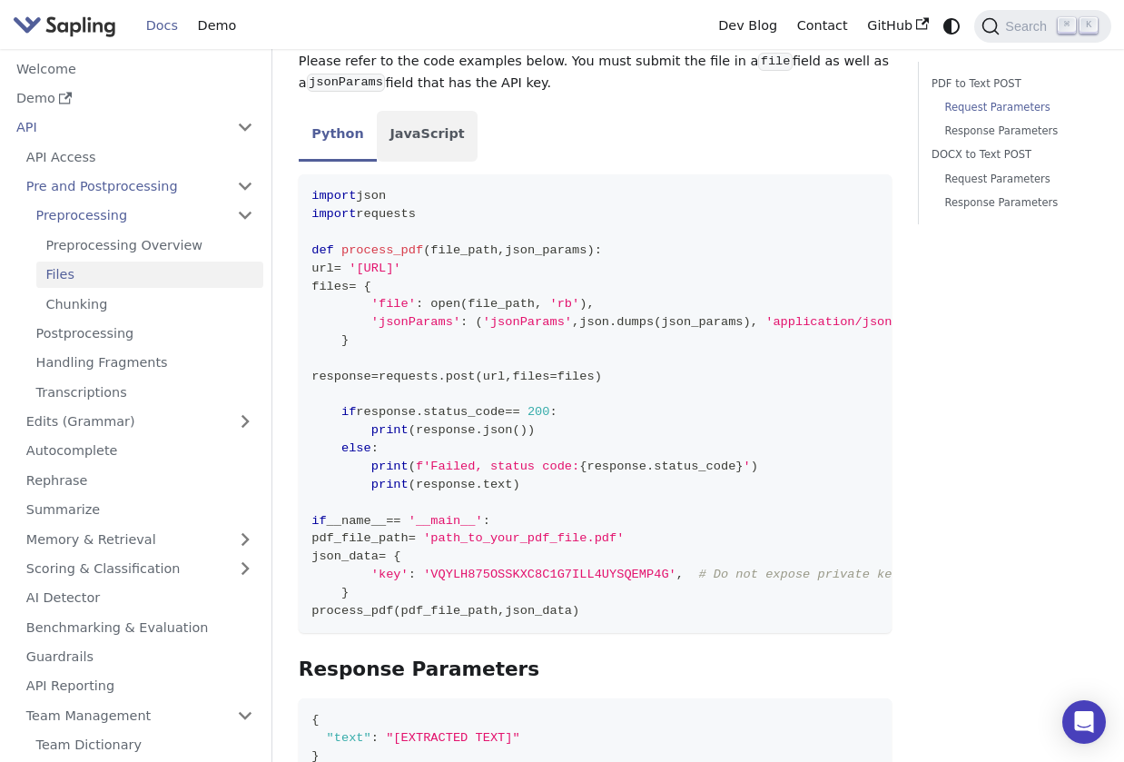
click at [405, 122] on li "JavaScript" at bounding box center [427, 136] width 101 height 51
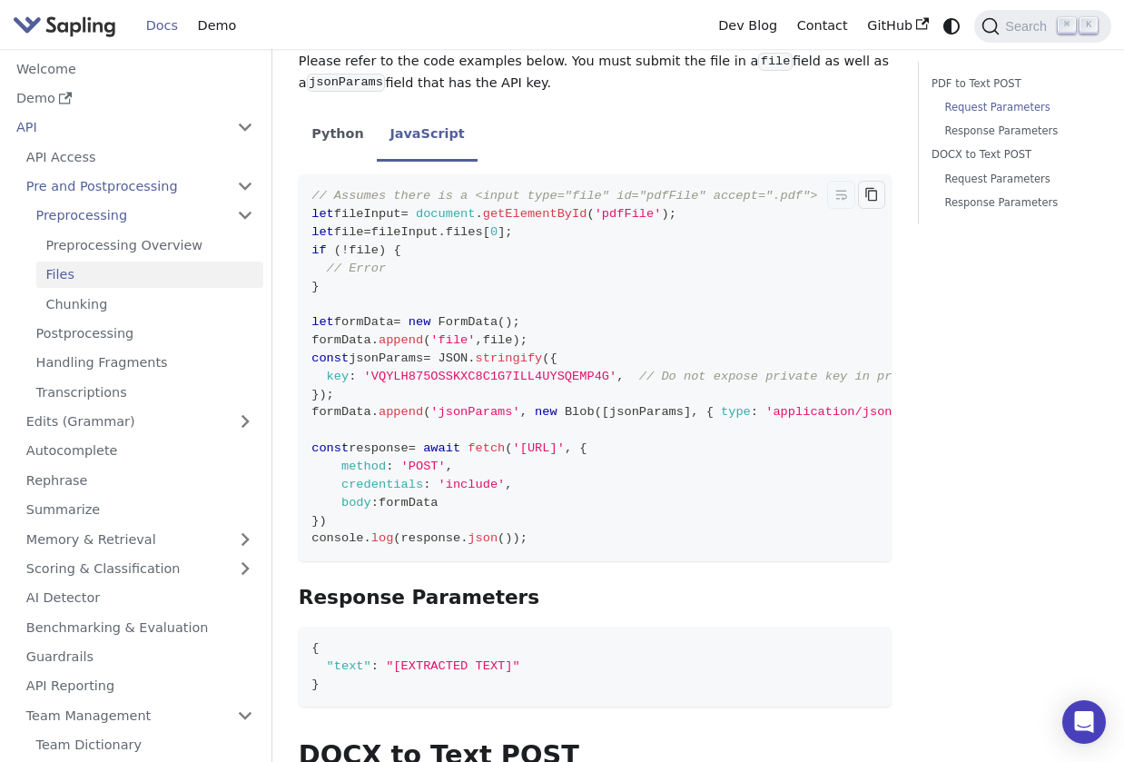
click at [866, 187] on icon "Copy code to clipboard" at bounding box center [872, 194] width 15 height 15
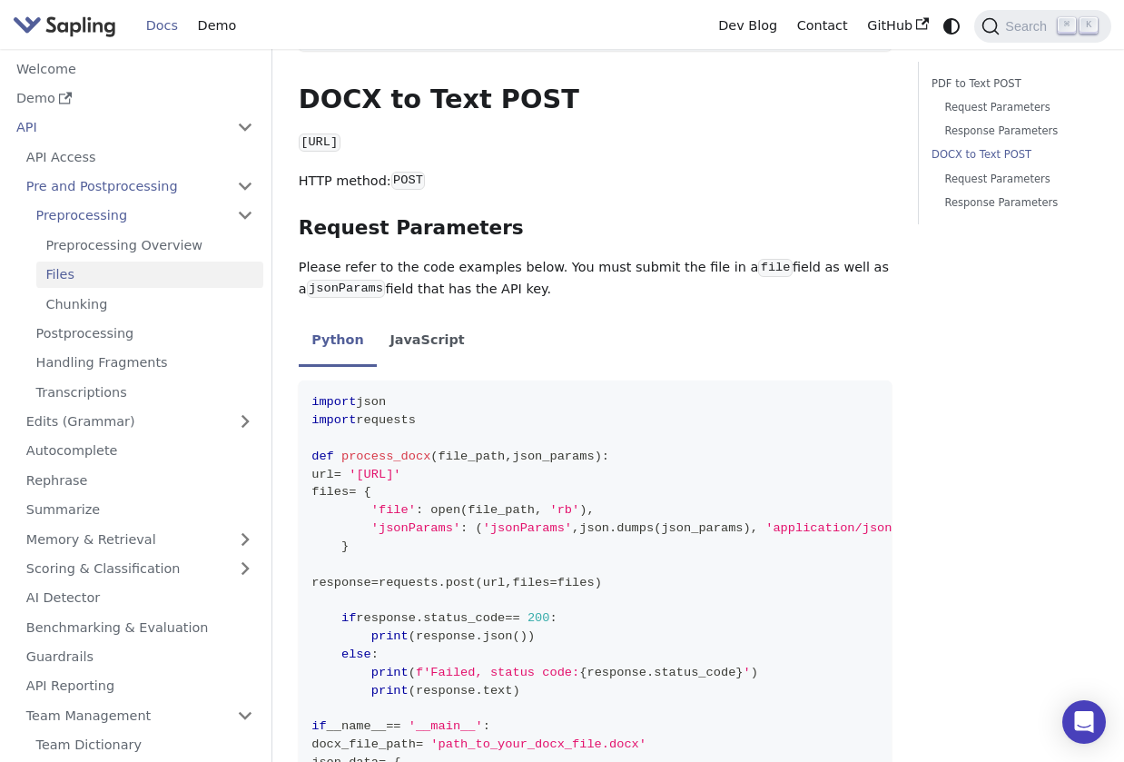
scroll to position [1169, 0]
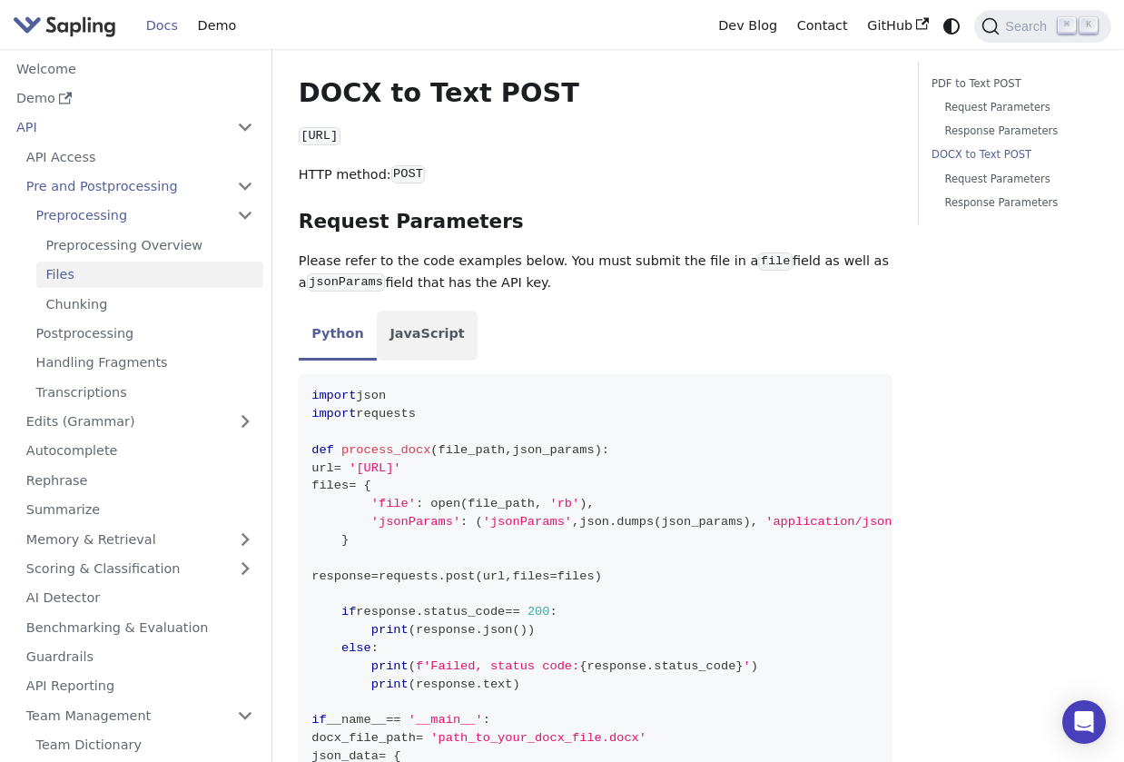
click at [444, 326] on li "JavaScript" at bounding box center [427, 336] width 101 height 51
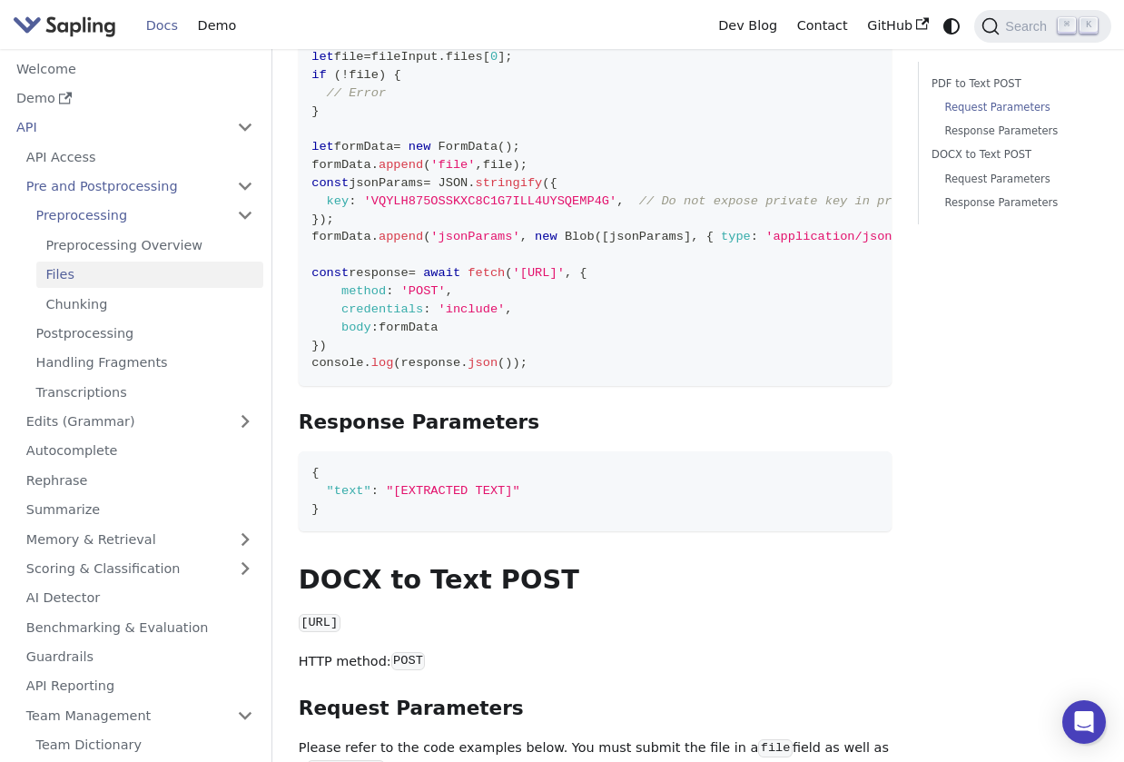
scroll to position [695, 0]
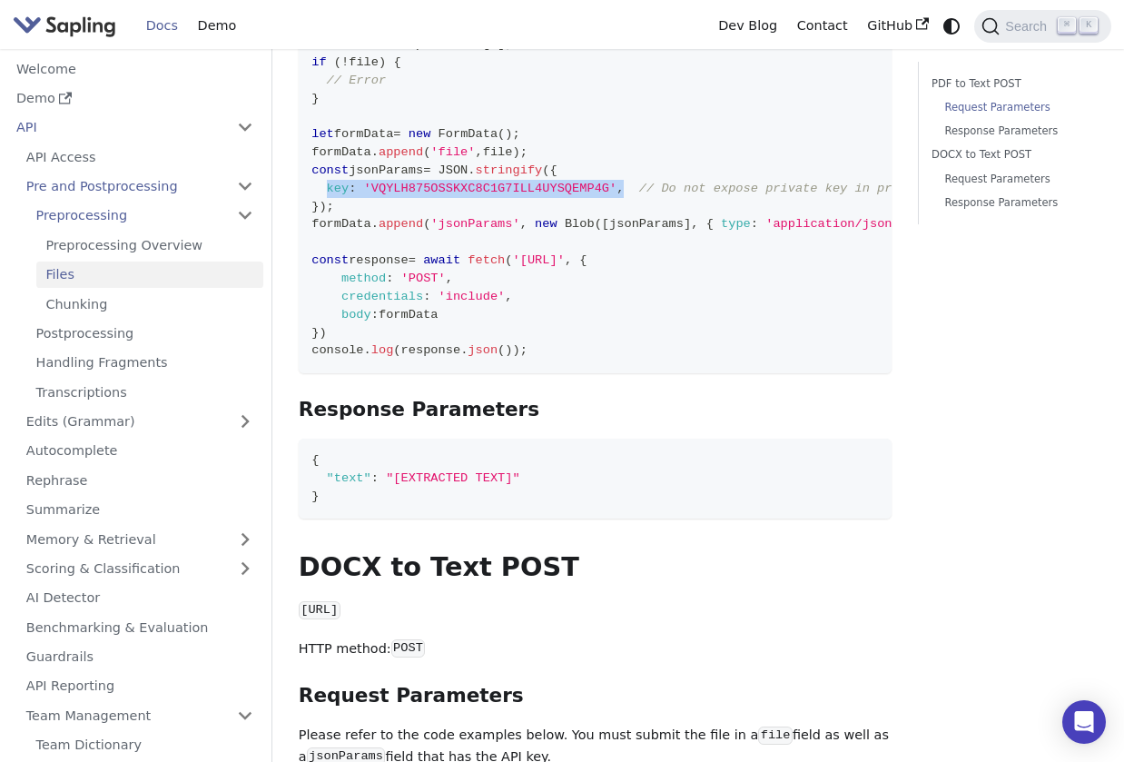
copy span "key : 'VQYLH875OSSKXC8C1G7ILL4UYSQEMP4G' ,"
drag, startPoint x: 626, startPoint y: 171, endPoint x: 327, endPoint y: 173, distance: 298.8
click at [327, 182] on span "key : 'VQYLH875OSSKXC8C1G7ILL4UYSQEMP4G' , // Do not expose private key in prod…" at bounding box center [632, 189] width 640 height 14
click at [490, 217] on span "'jsonParams'" at bounding box center [474, 224] width 89 height 14
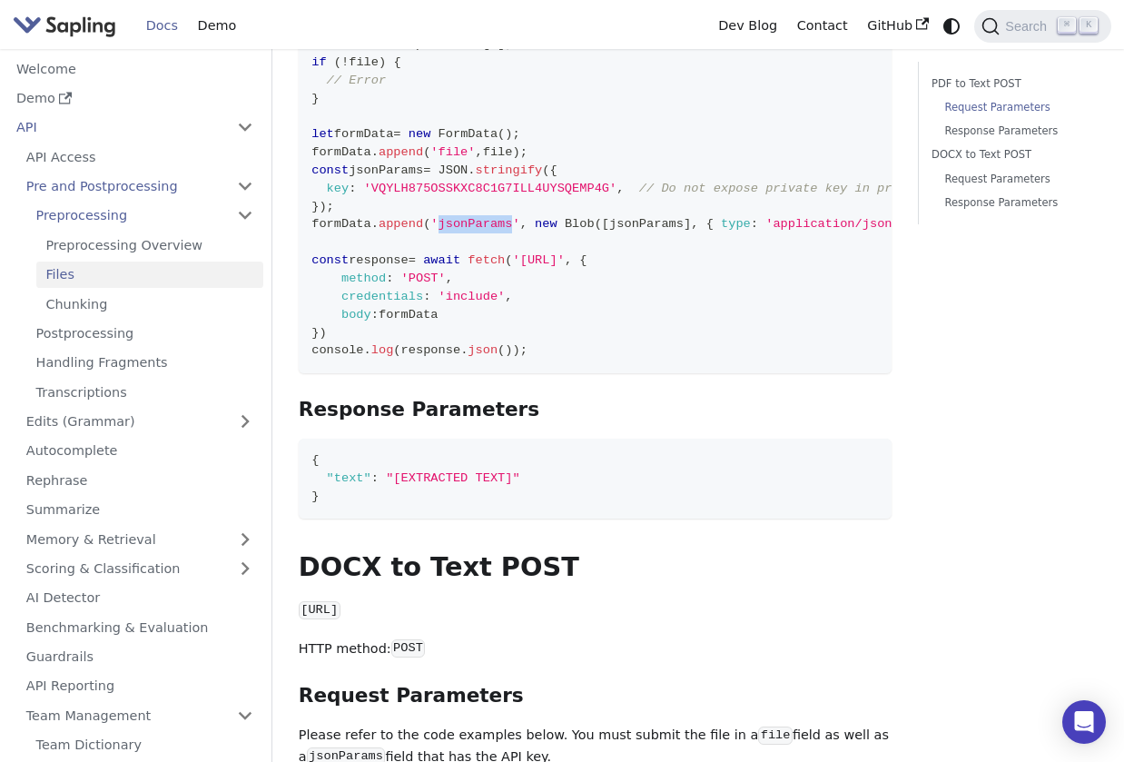
copy span "jsonParams"
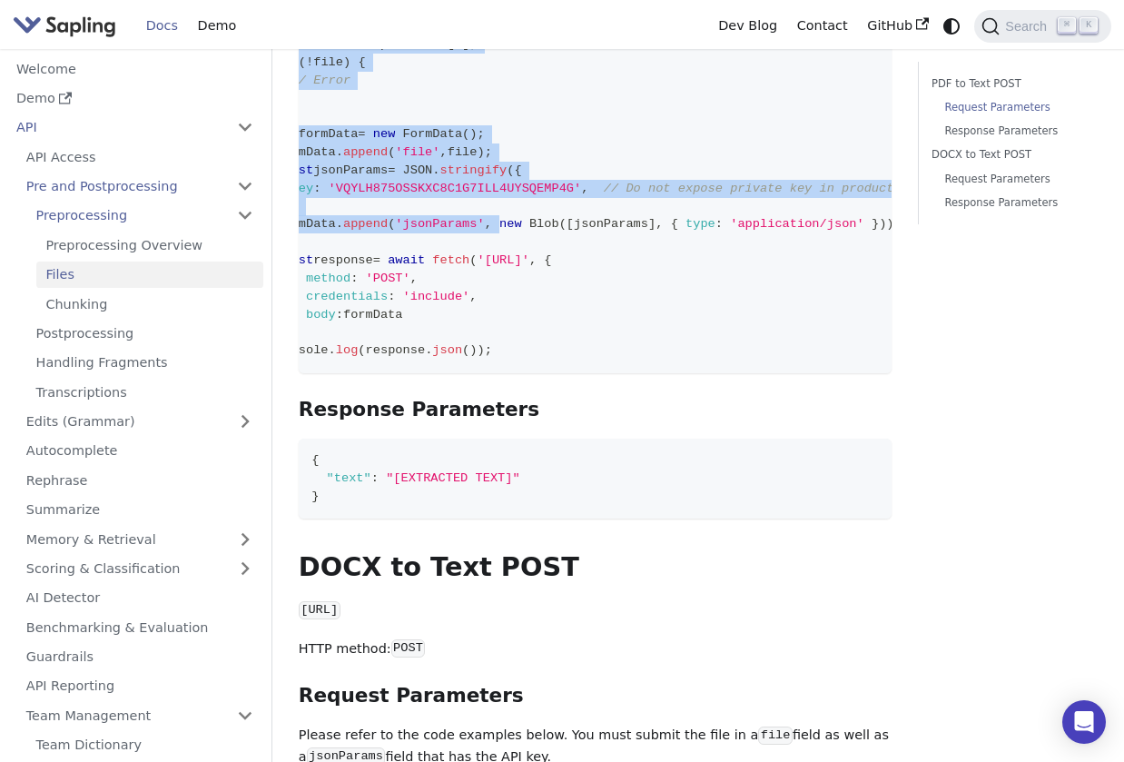
scroll to position [0, 76]
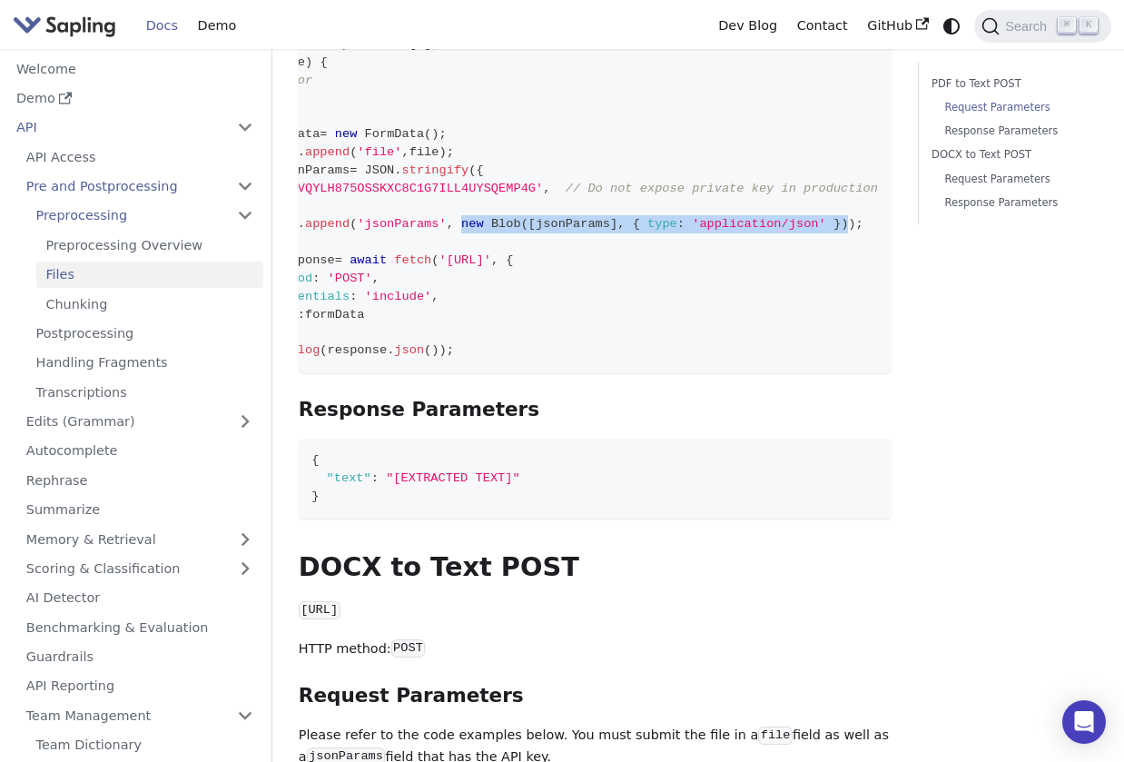
copy span "new Blob ( [ jsonParams ] , { type : 'application/json' } )"
drag, startPoint x: 537, startPoint y: 202, endPoint x: 848, endPoint y: 205, distance: 311.5
click at [848, 217] on span "formData . append ( 'jsonParams' , new Blob ( [ jsonParams ] , { type : 'applic…" at bounding box center [551, 224] width 626 height 14
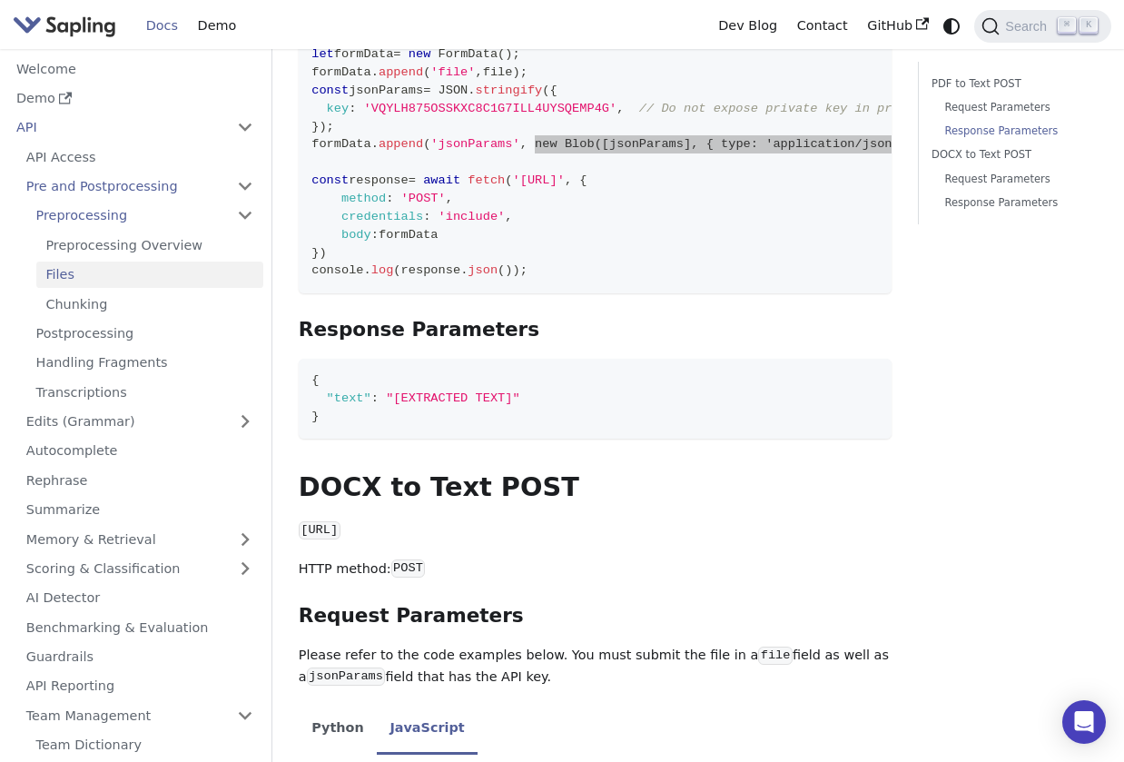
scroll to position [777, 0]
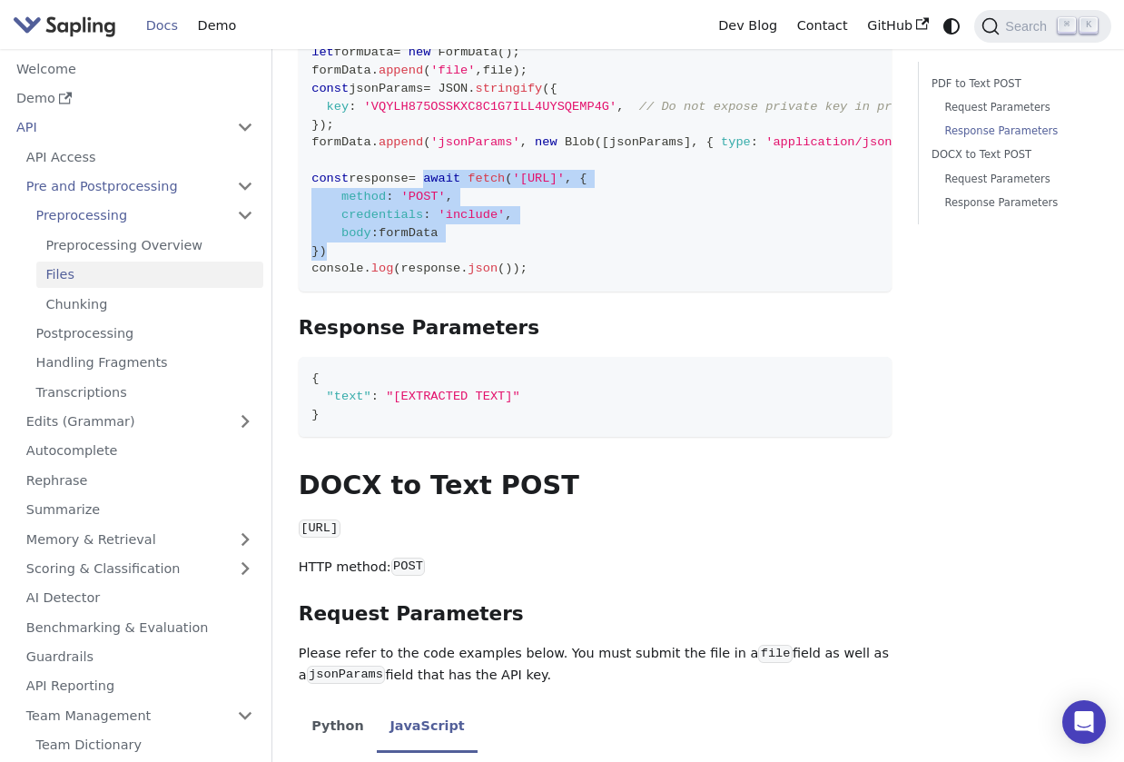
copy code "await fetch ( '[URL]' , { method : 'POST' , credentials : 'include' , body : fo…"
drag, startPoint x: 440, startPoint y: 156, endPoint x: 444, endPoint y: 228, distance: 71.8
click at [444, 228] on code "// Assumes there is a <input type="file" id="pdfFile" accept=".pdf"> let fileIn…" at bounding box center [632, 98] width 667 height 387
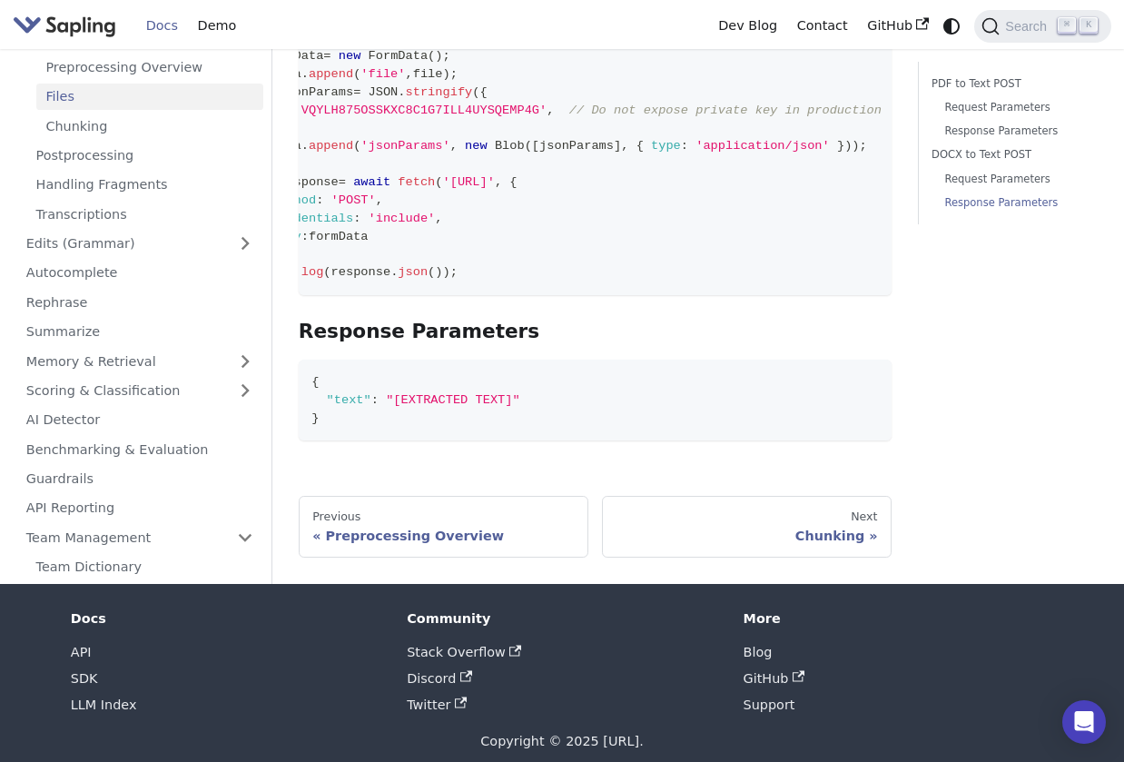
scroll to position [0, 0]
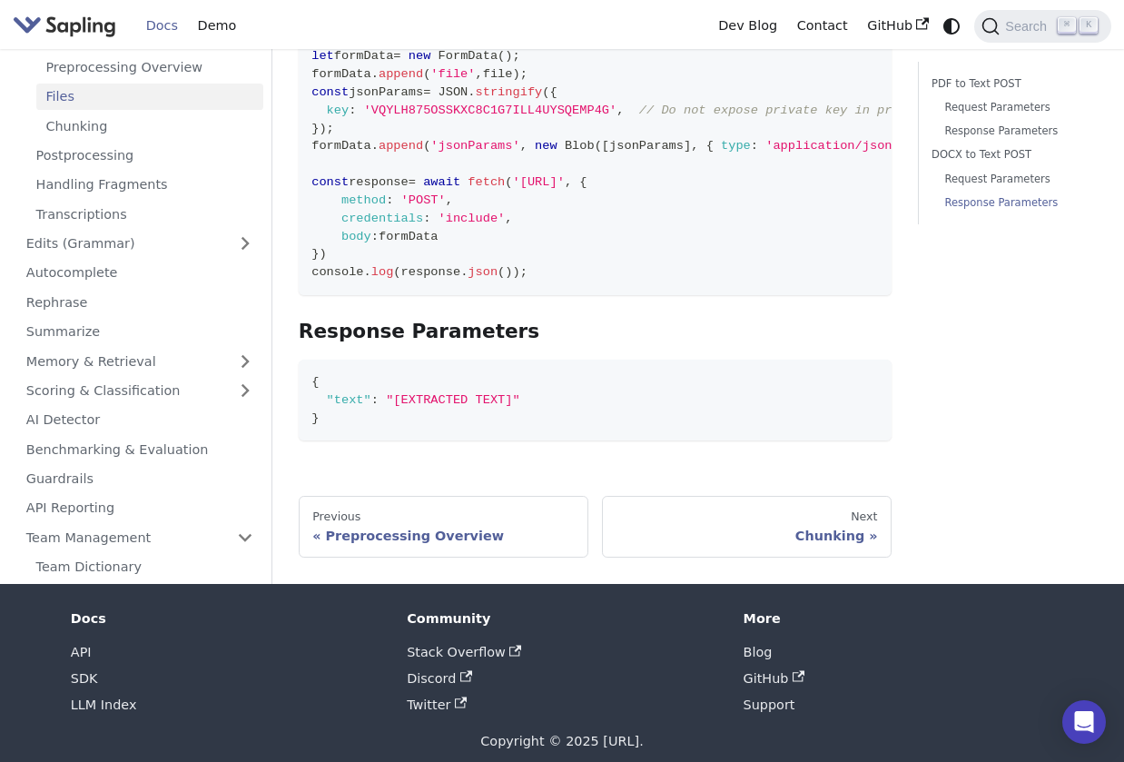
click at [565, 175] on span "'[URL]'" at bounding box center [539, 182] width 52 height 14
copy span "docx_to_text"
